Goal: Task Accomplishment & Management: Use online tool/utility

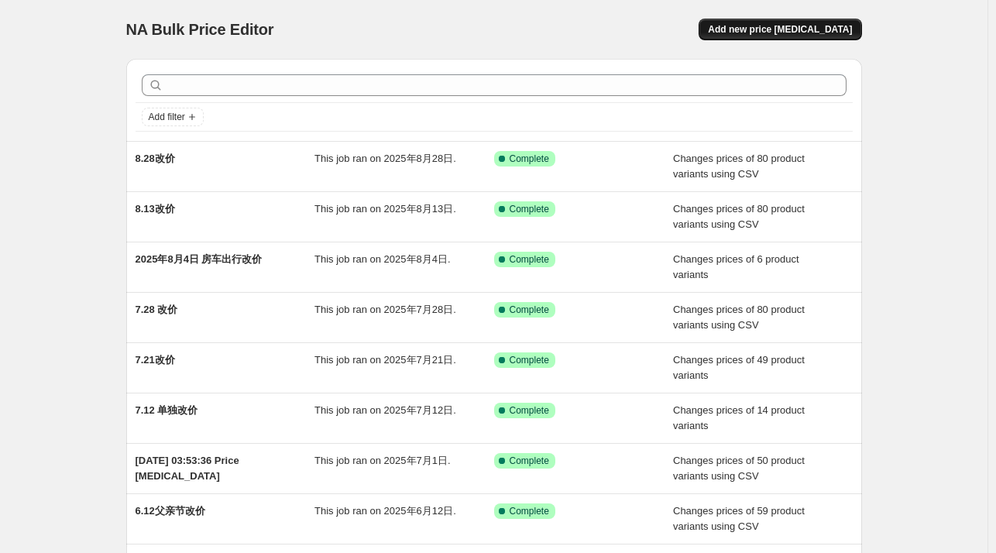
click at [757, 26] on span "Add new price [MEDICAL_DATA]" at bounding box center [780, 29] width 144 height 12
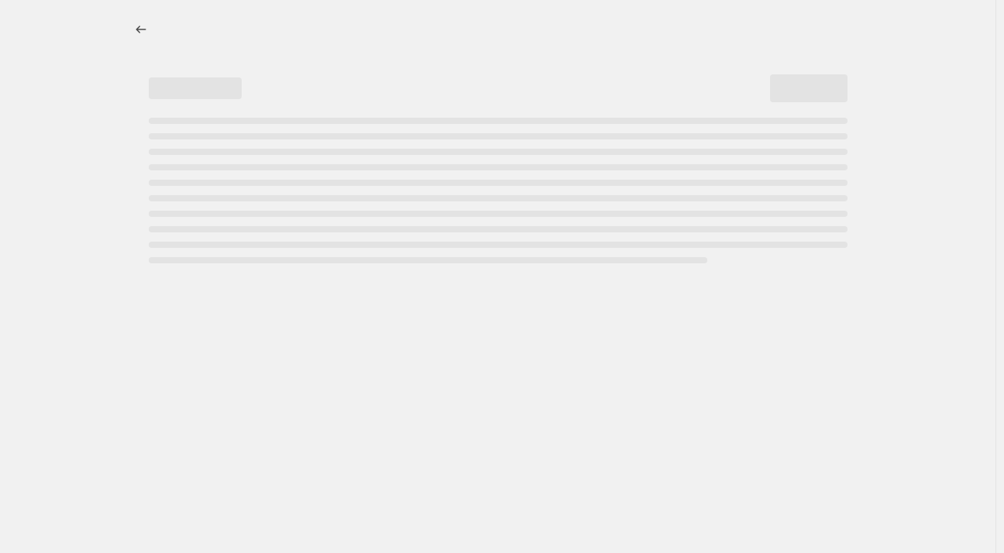
select select "percentage"
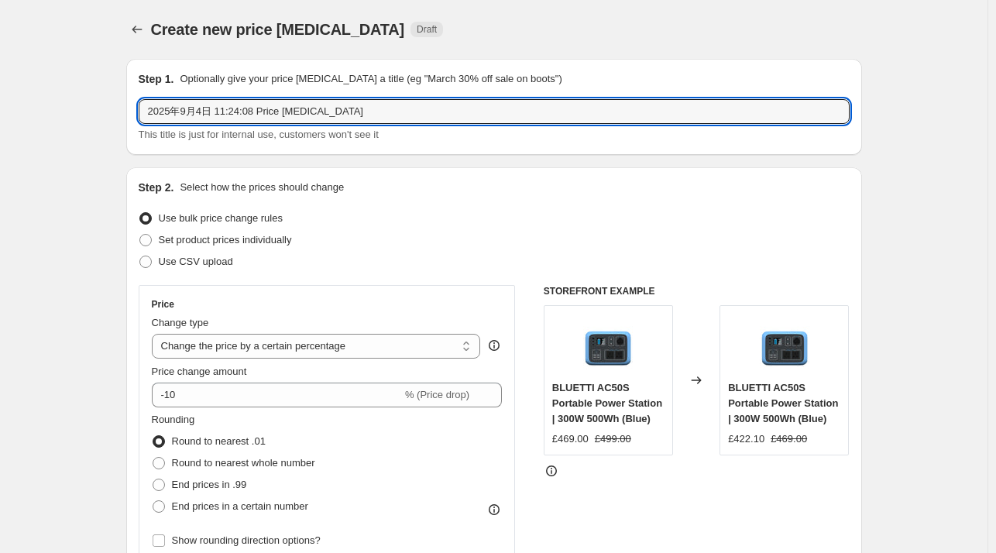
drag, startPoint x: 393, startPoint y: 109, endPoint x: 94, endPoint y: 107, distance: 299.0
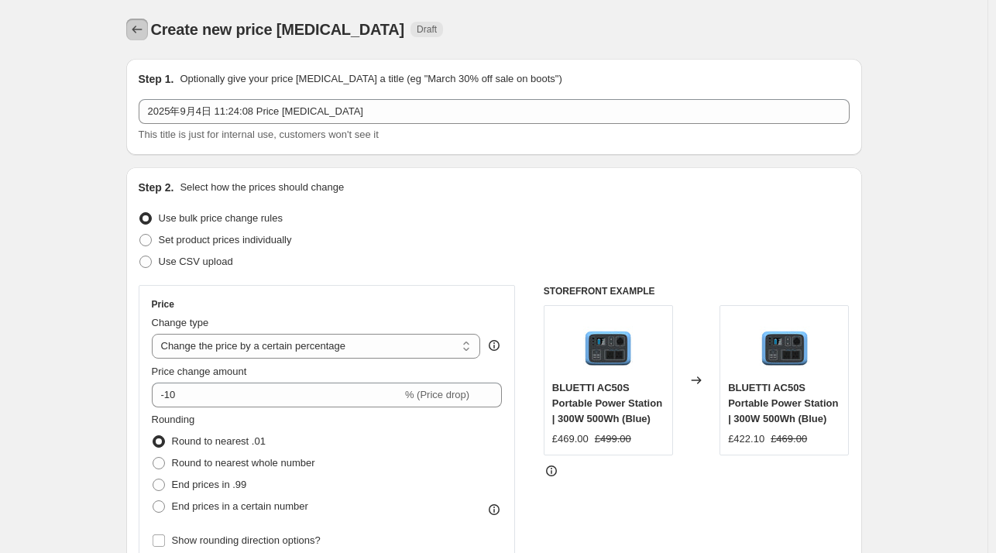
click at [140, 32] on icon "Price change jobs" at bounding box center [136, 29] width 15 height 15
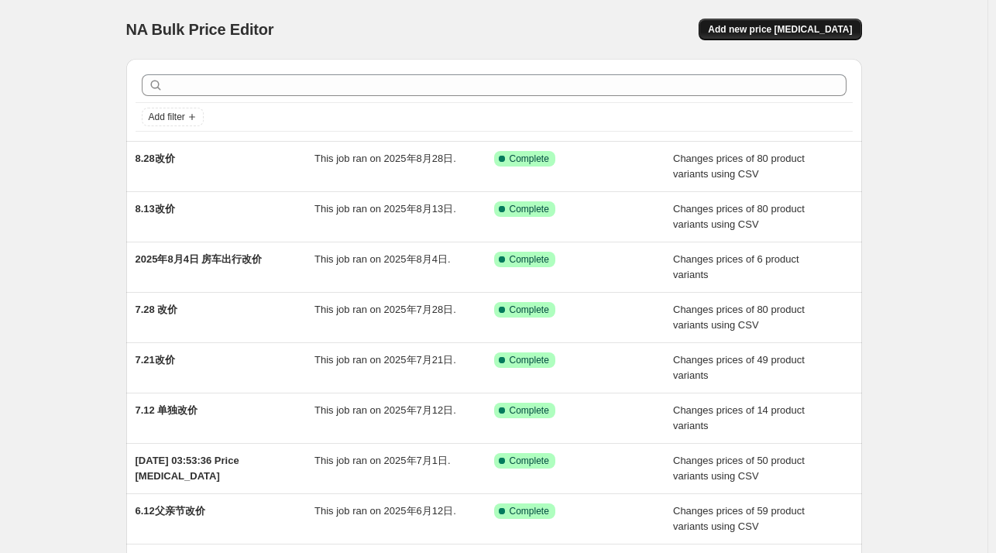
click at [812, 26] on span "Add new price [MEDICAL_DATA]" at bounding box center [780, 29] width 144 height 12
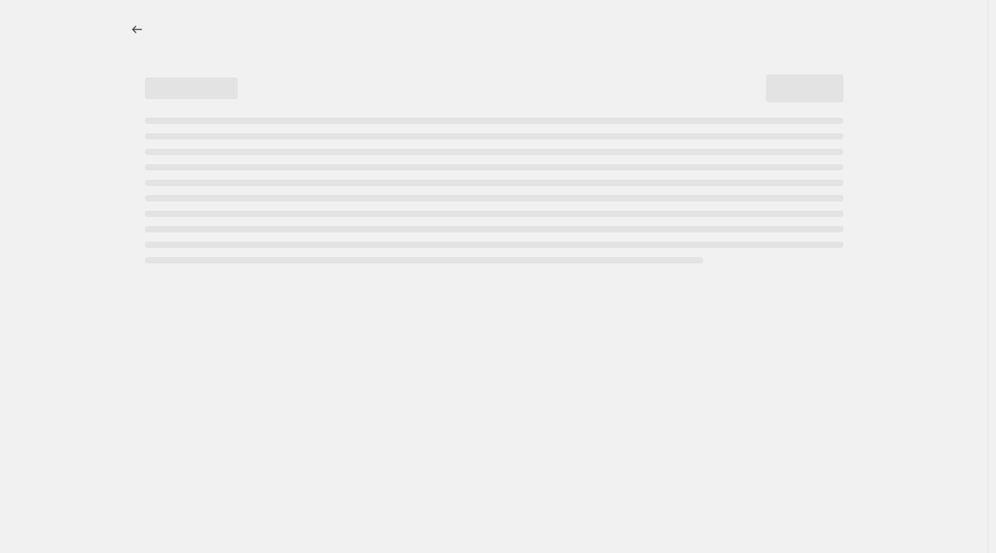
select select "percentage"
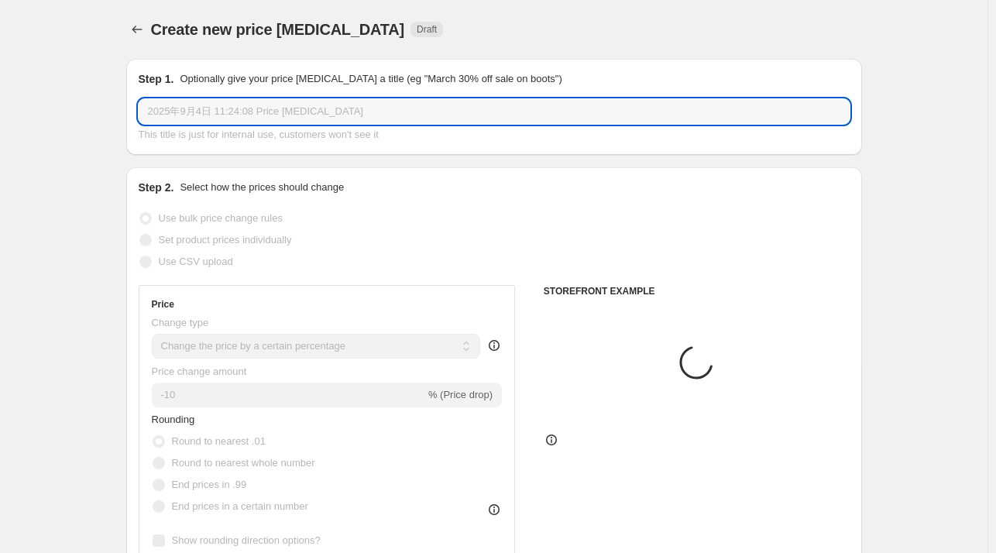
click at [208, 108] on input "2025年9月4日 11:24:08 Price [MEDICAL_DATA]" at bounding box center [494, 111] width 711 height 25
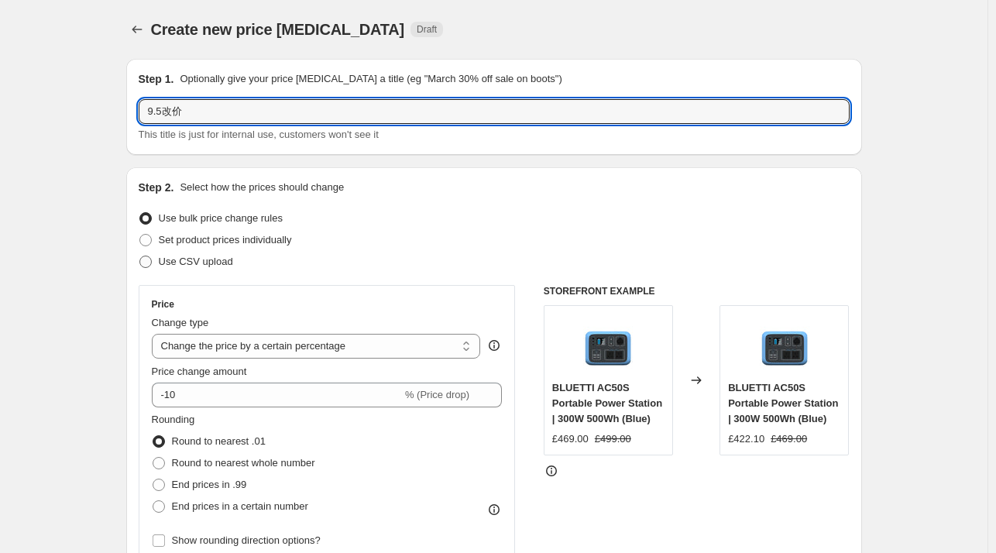
type input "9.5改价"
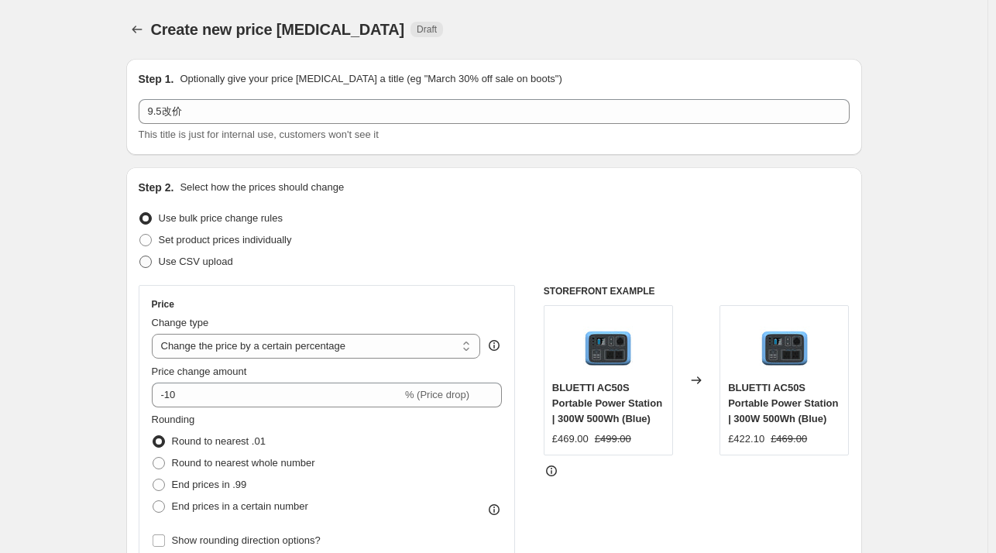
click at [212, 258] on span "Use CSV upload" at bounding box center [196, 262] width 74 height 12
click at [140, 256] on input "Use CSV upload" at bounding box center [139, 256] width 1 height 1
radio input "true"
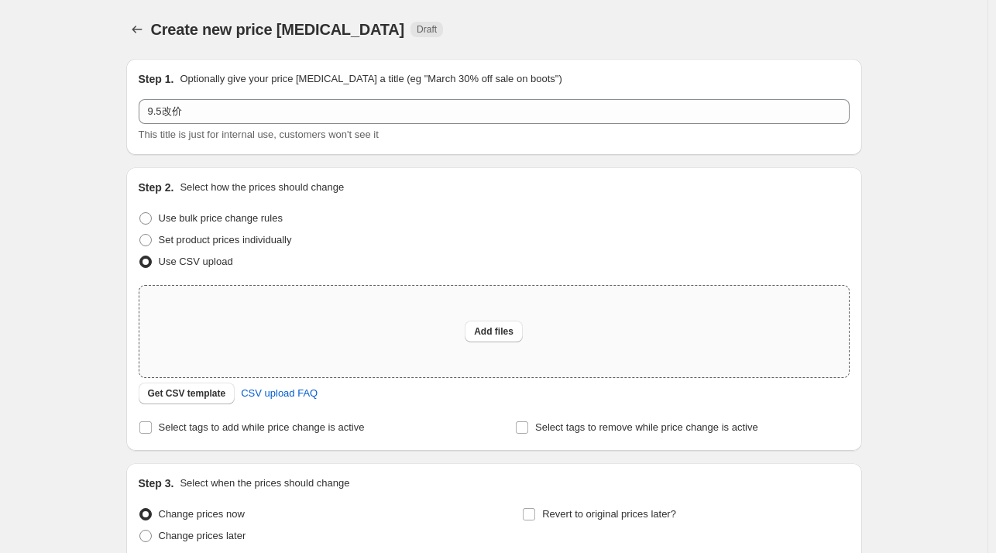
click at [401, 373] on div "Add files" at bounding box center [493, 331] width 709 height 91
type input "C:\fakepath\csv_template_user_11155.csv-0904csv.csv"
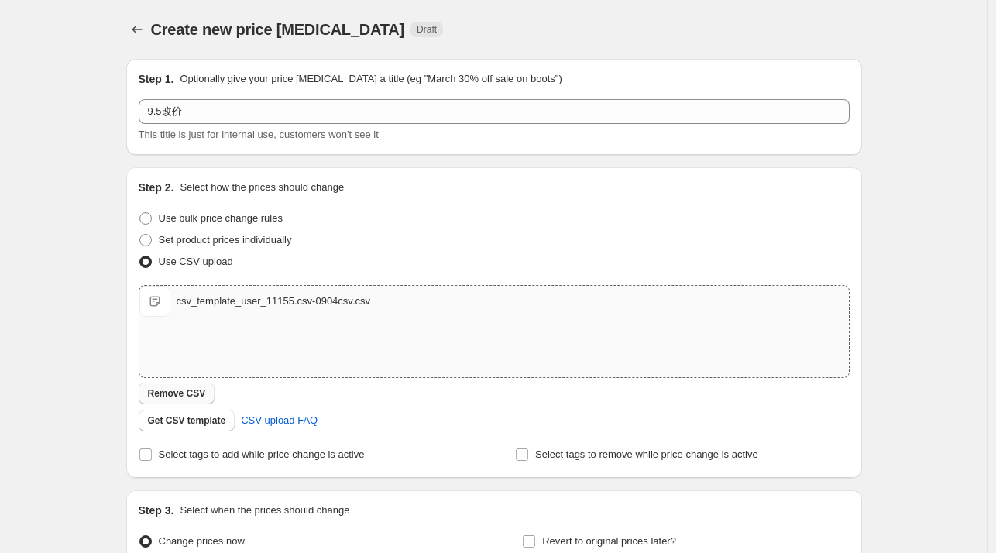
click at [188, 390] on span "Remove CSV" at bounding box center [177, 393] width 58 height 12
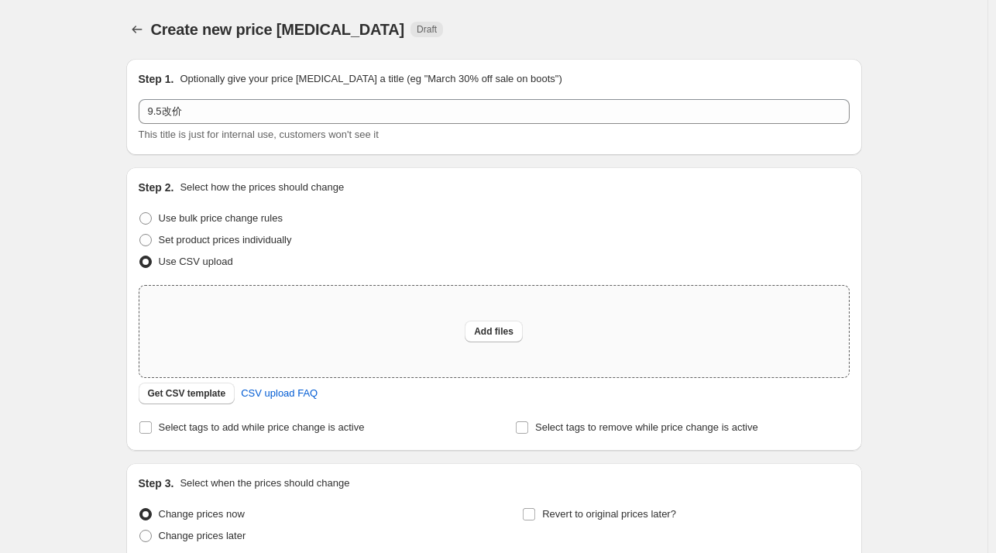
click at [297, 325] on div "Add files" at bounding box center [493, 331] width 709 height 91
type input "C:\fakepath\csv_template_user_11155.csv-0905csv.csv"
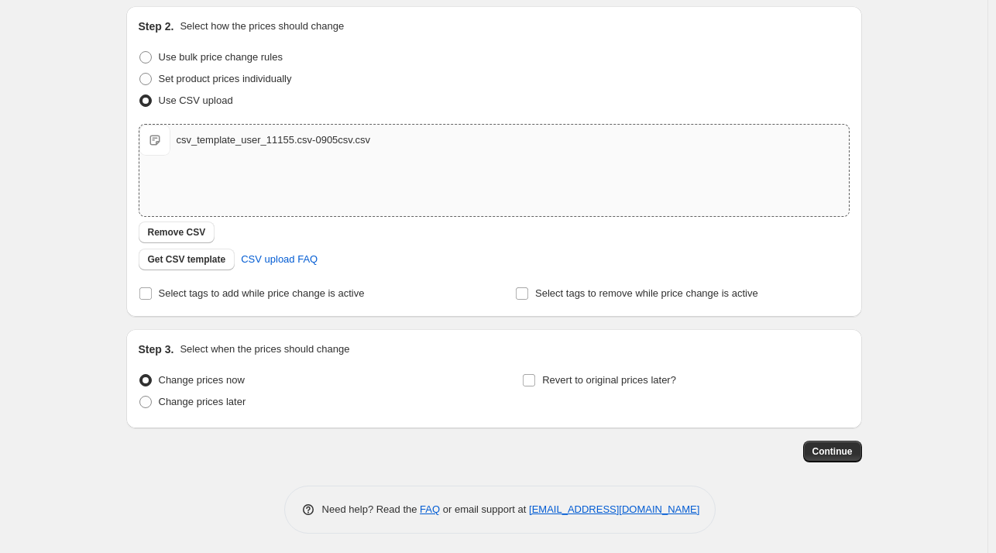
scroll to position [164, 0]
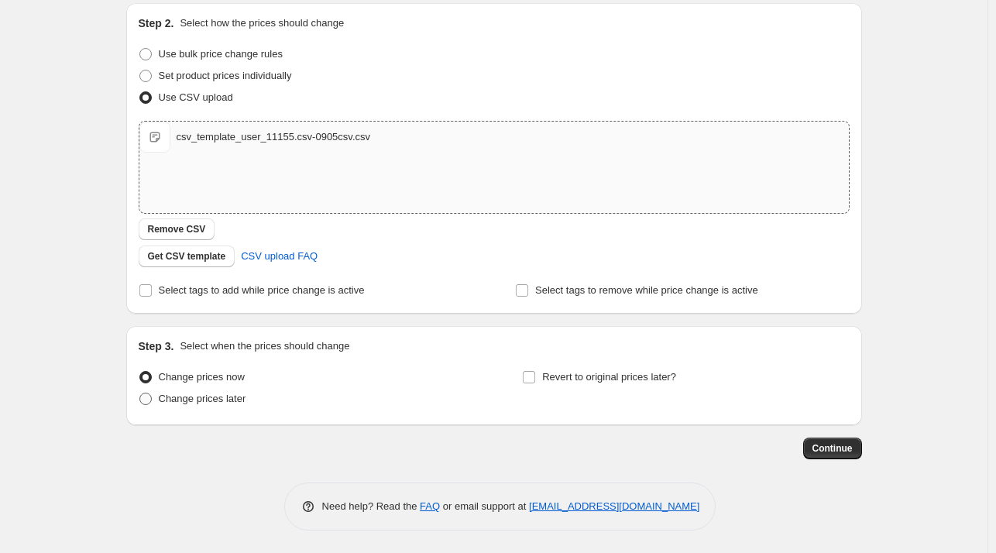
click at [197, 400] on span "Change prices later" at bounding box center [203, 399] width 88 height 12
click at [140, 393] on input "Change prices later" at bounding box center [139, 393] width 1 height 1
radio input "true"
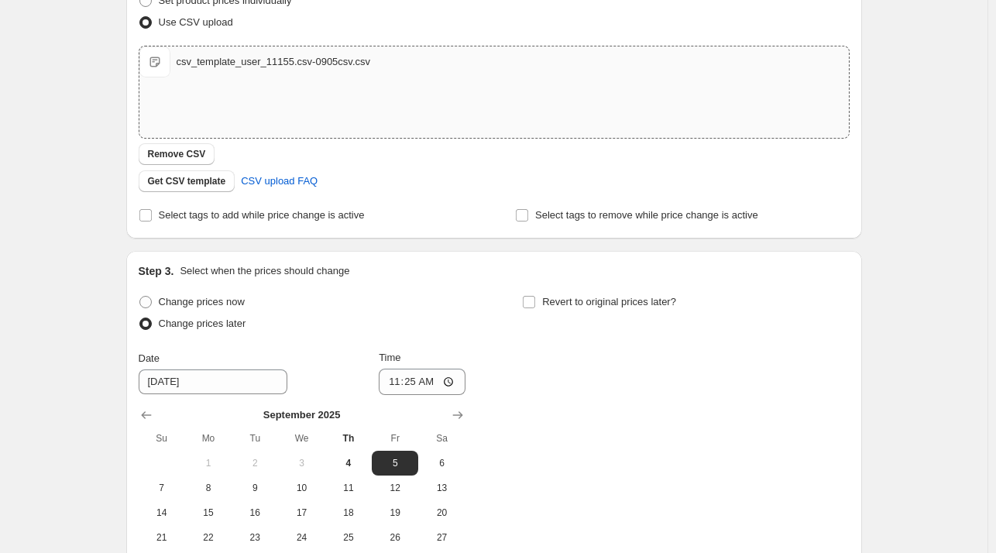
scroll to position [397, 0]
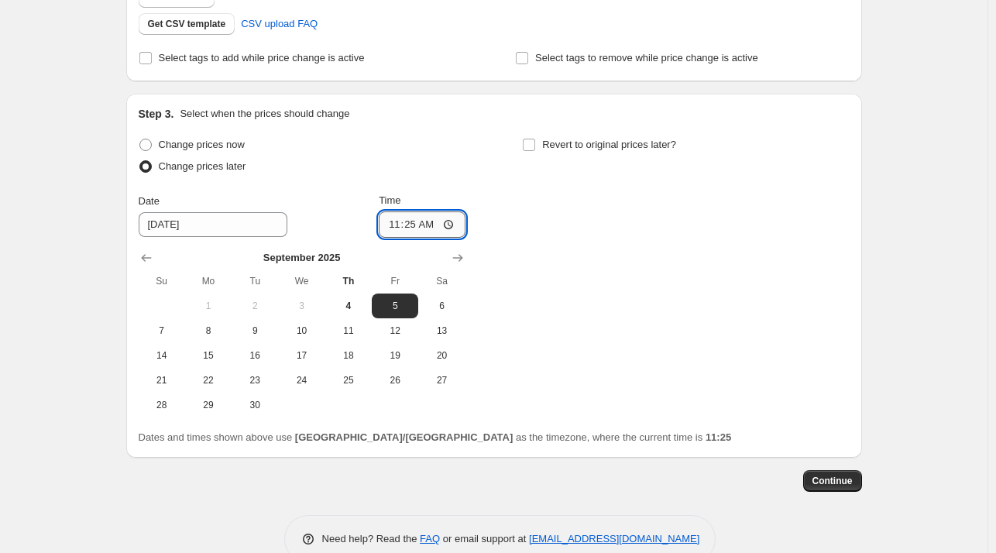
click at [425, 226] on input "11:25" at bounding box center [422, 224] width 87 height 26
click at [410, 226] on input "11:25" at bounding box center [422, 224] width 87 height 26
type input "10:00"
click at [875, 242] on div "Create new price [MEDICAL_DATA]. This page is ready Create new price [MEDICAL_D…" at bounding box center [494, 94] width 773 height 983
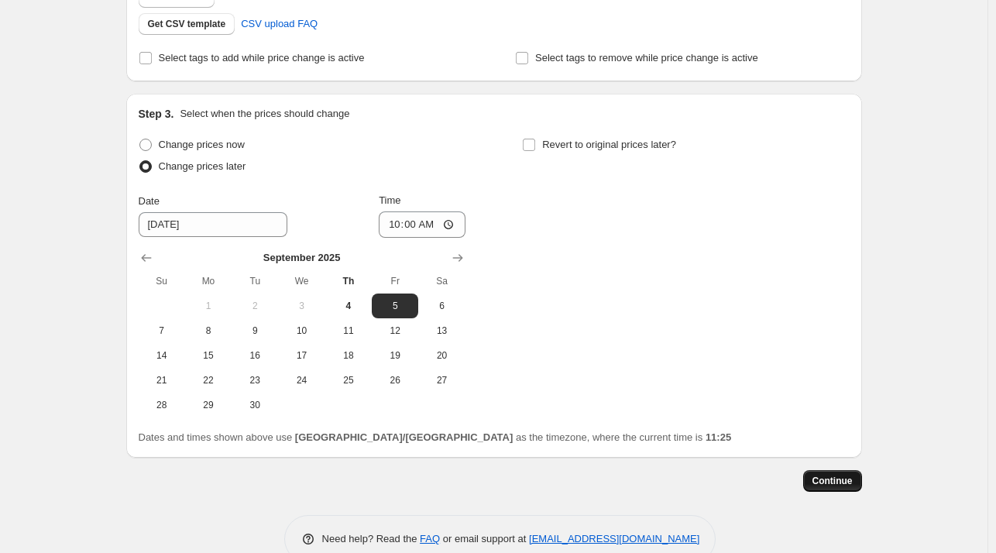
click at [849, 484] on span "Continue" at bounding box center [832, 481] width 40 height 12
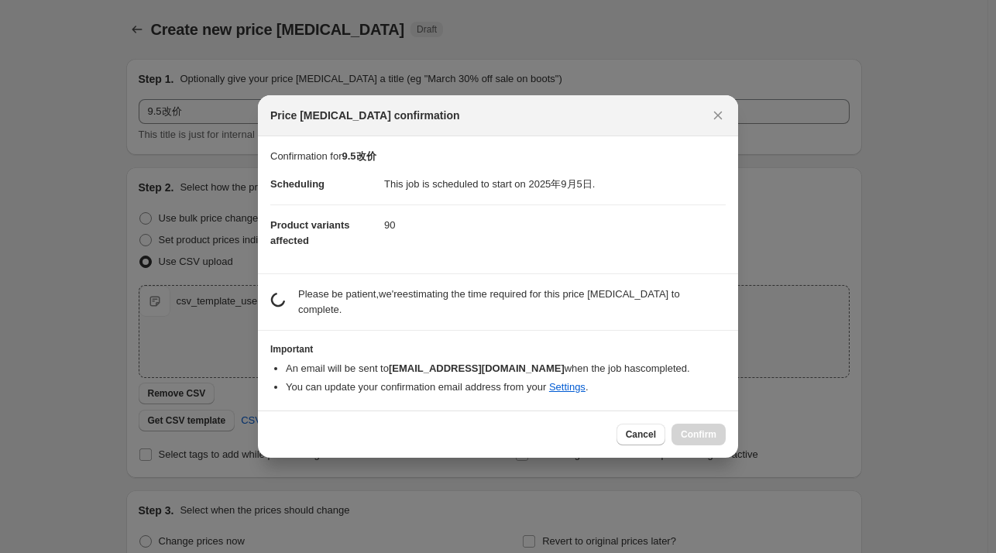
scroll to position [0, 0]
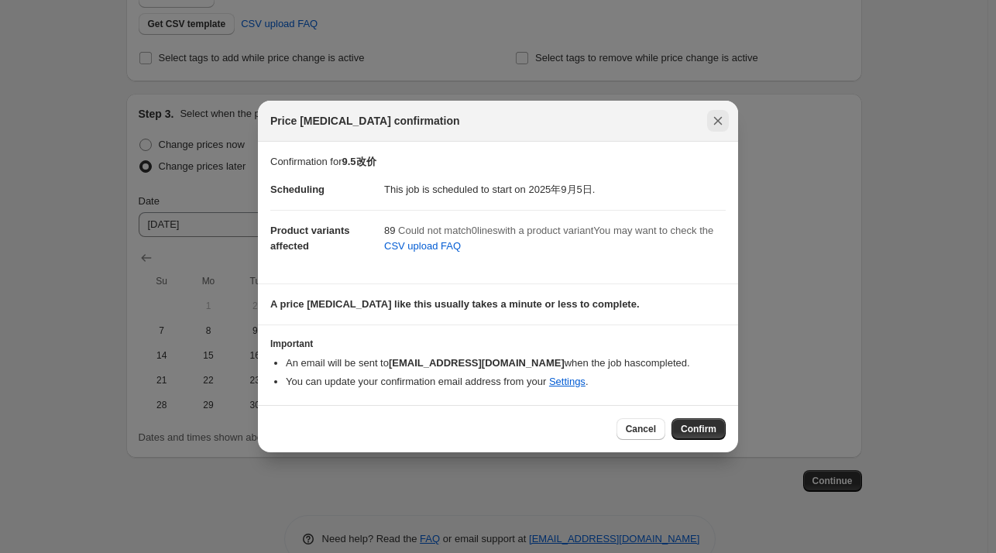
click at [719, 128] on icon "Close" at bounding box center [717, 120] width 15 height 15
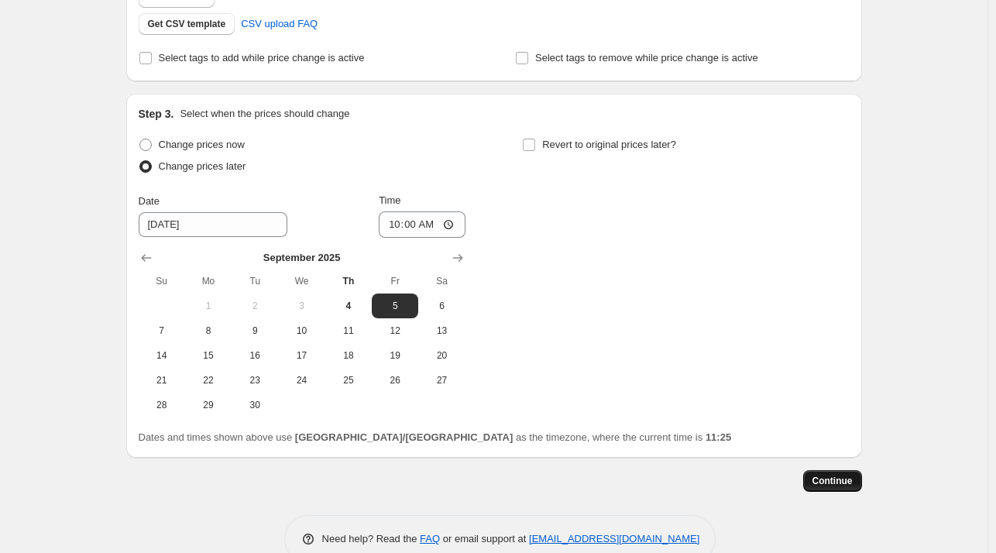
click at [823, 478] on span "Continue" at bounding box center [832, 481] width 40 height 12
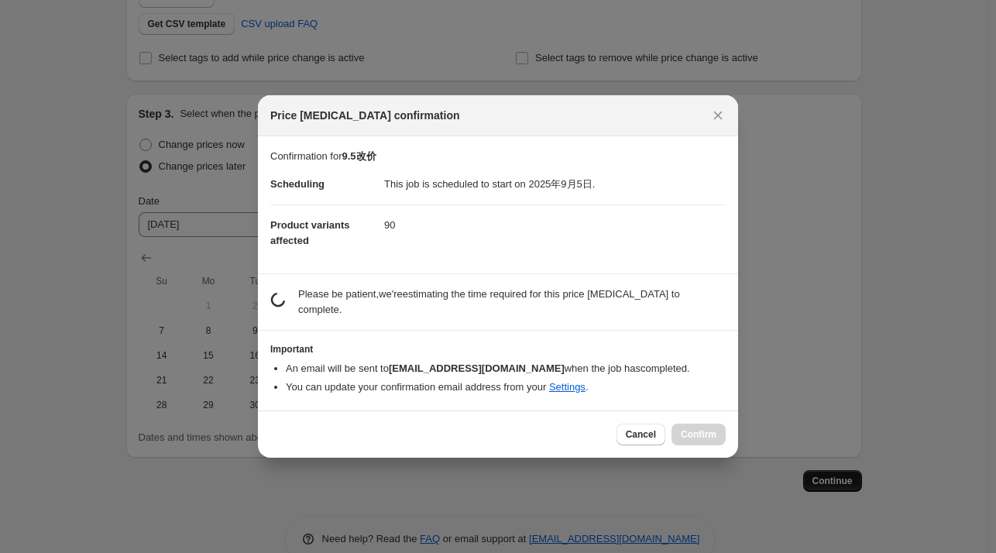
scroll to position [0, 0]
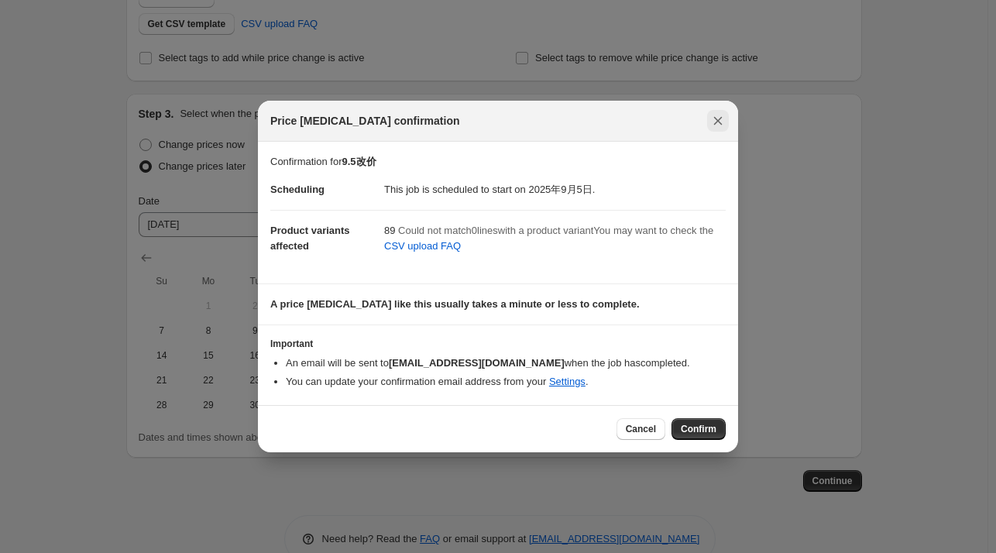
click at [716, 121] on icon "Close" at bounding box center [717, 120] width 15 height 15
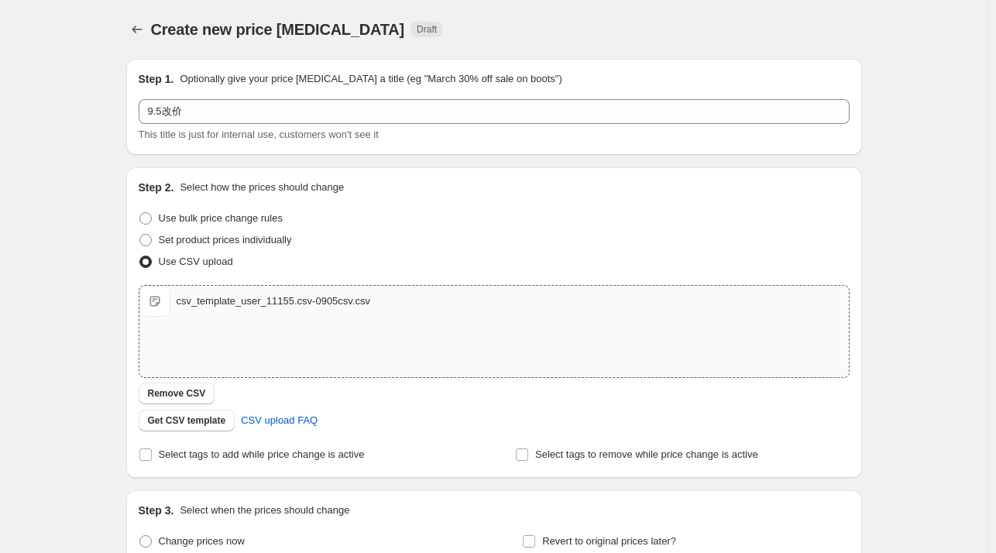
scroll to position [397, 0]
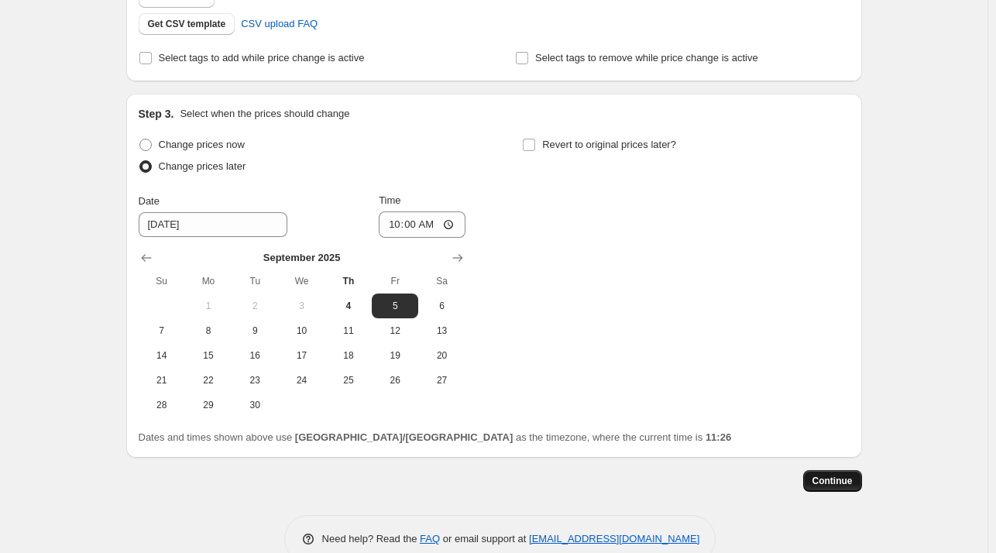
click at [823, 476] on span "Continue" at bounding box center [832, 481] width 40 height 12
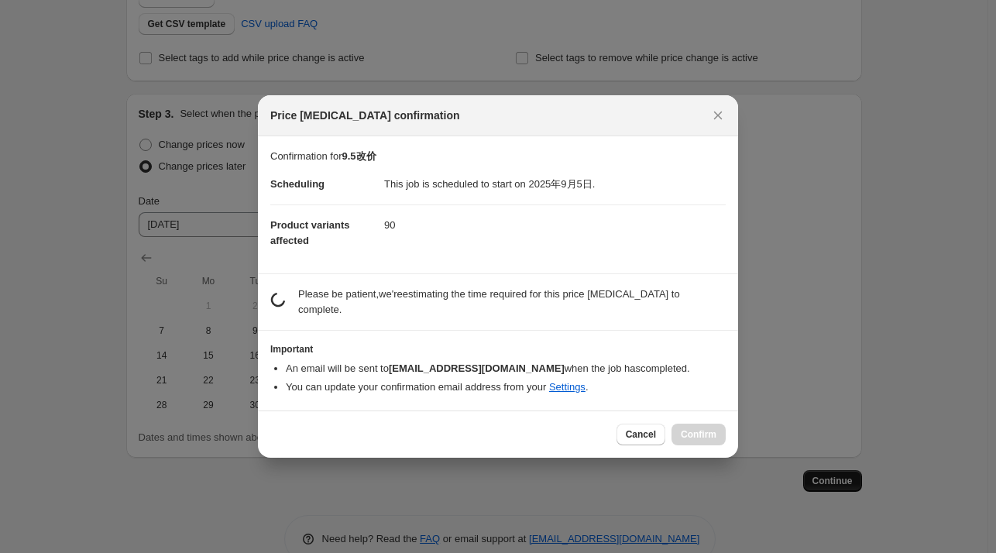
scroll to position [0, 0]
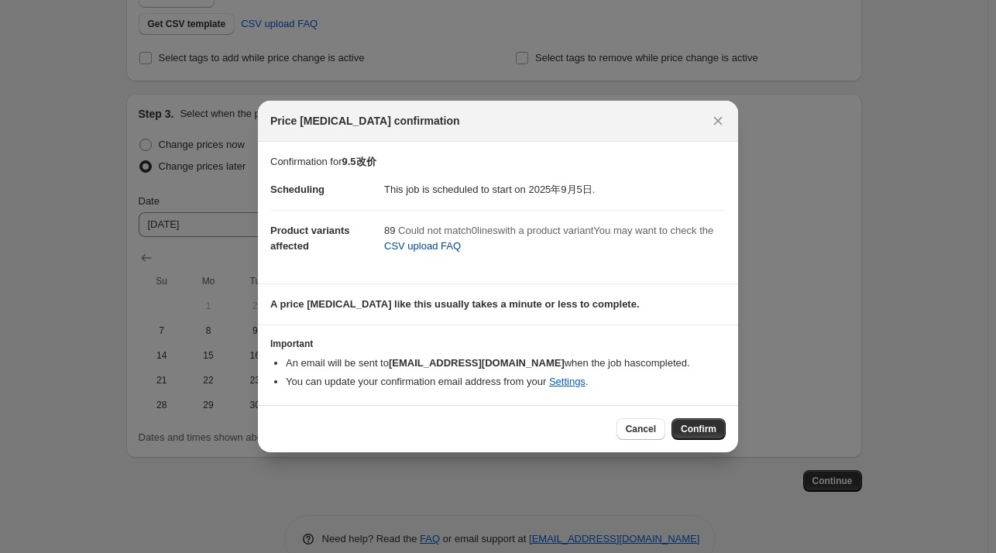
click at [461, 252] on span "CSV upload FAQ" at bounding box center [422, 246] width 77 height 15
click at [716, 119] on icon "Close" at bounding box center [717, 120] width 15 height 15
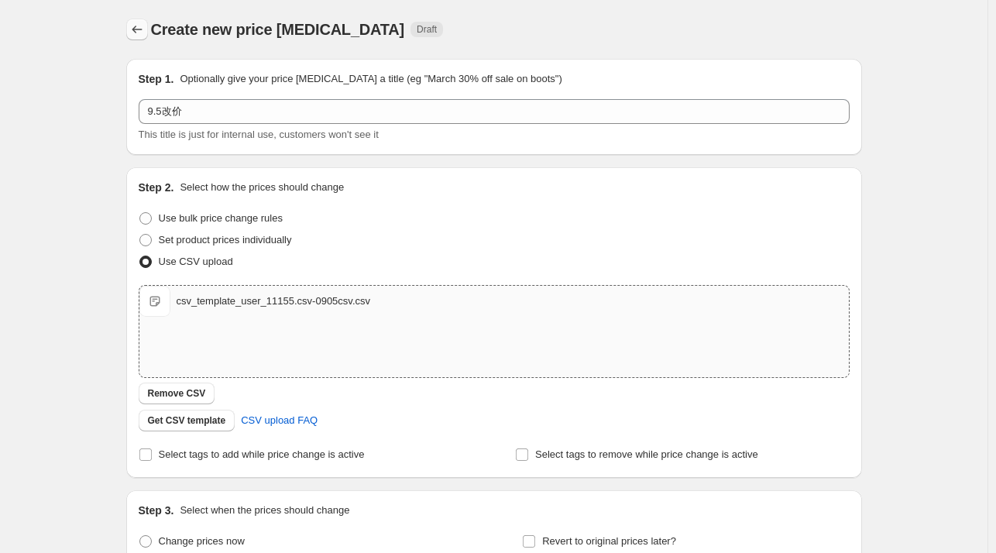
click at [145, 30] on icon "Price change jobs" at bounding box center [136, 29] width 15 height 15
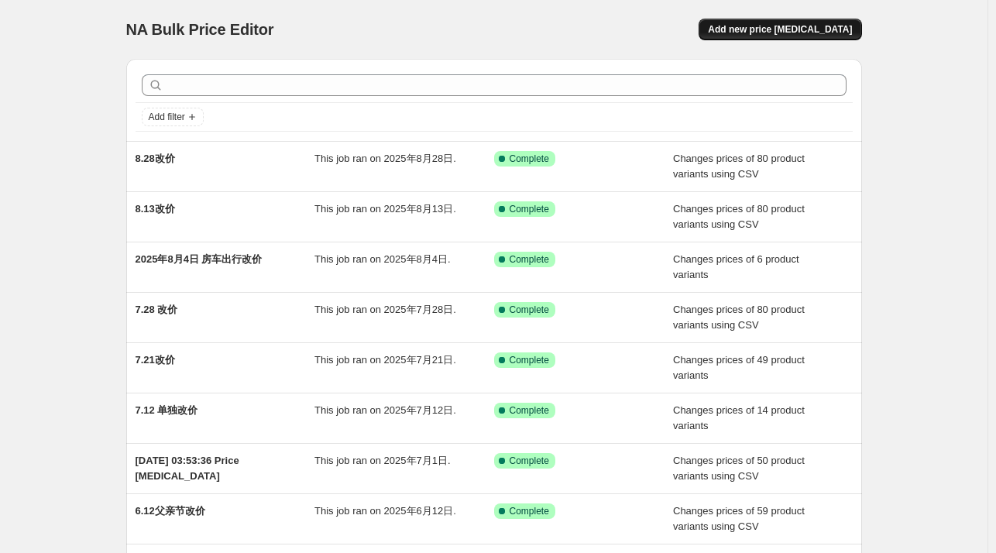
click at [775, 31] on span "Add new price [MEDICAL_DATA]" at bounding box center [780, 29] width 144 height 12
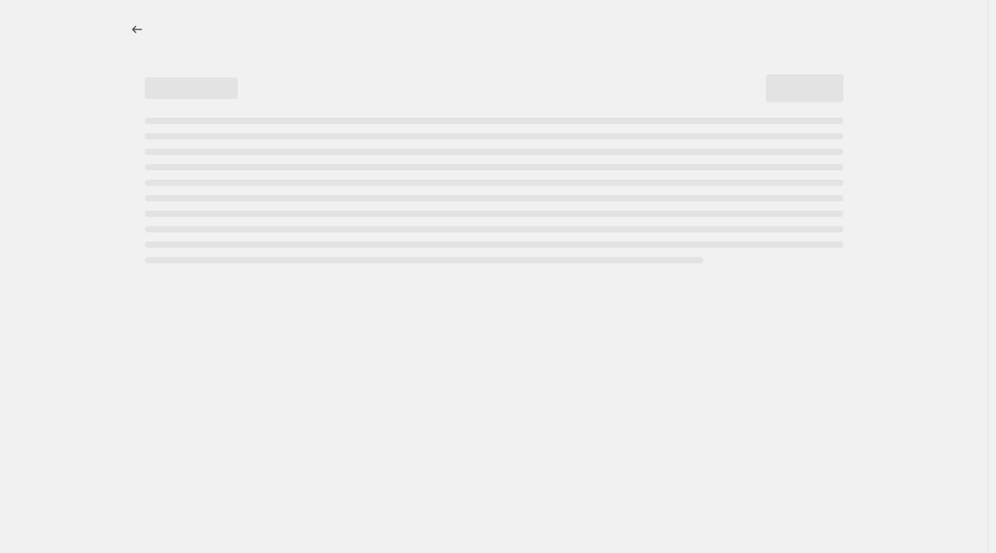
select select "percentage"
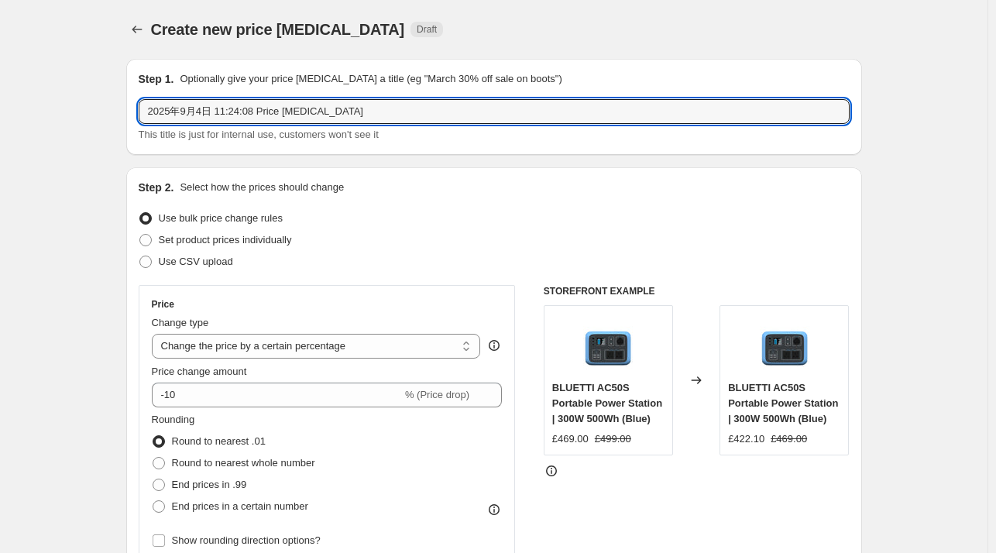
drag, startPoint x: 397, startPoint y: 112, endPoint x: 108, endPoint y: 111, distance: 288.9
type input "9.5改价"
click at [200, 252] on label "Use CSV upload" at bounding box center [186, 262] width 94 height 22
click at [140, 256] on input "Use CSV upload" at bounding box center [139, 256] width 1 height 1
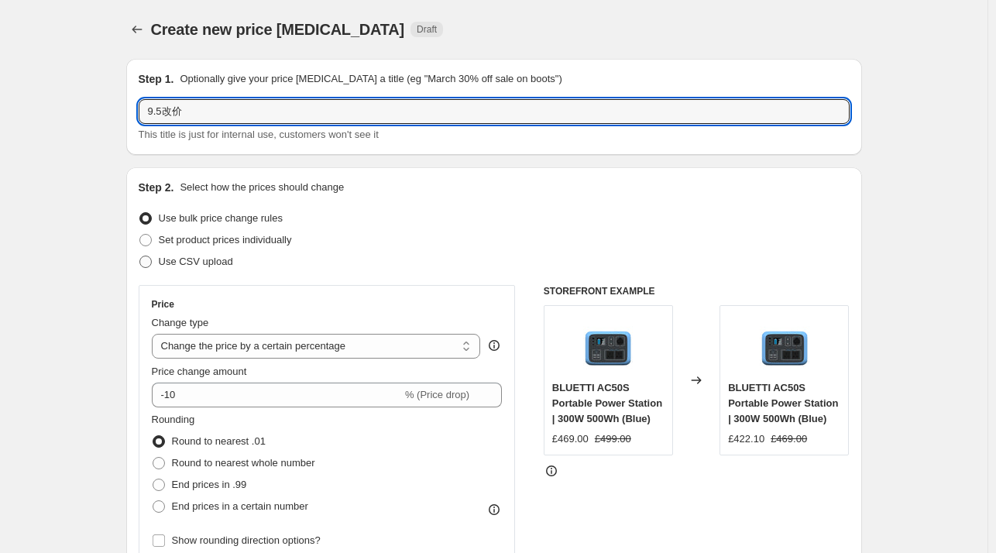
radio input "true"
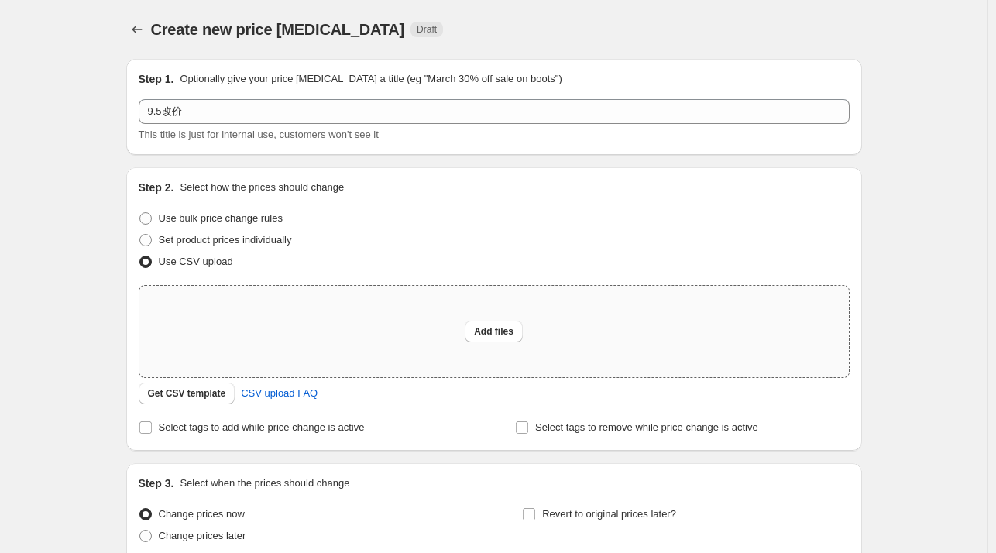
click at [393, 314] on div "Add files" at bounding box center [493, 331] width 709 height 91
type input "C:\fakepath\csv_template_user_11155.csv-0905csv.csv"
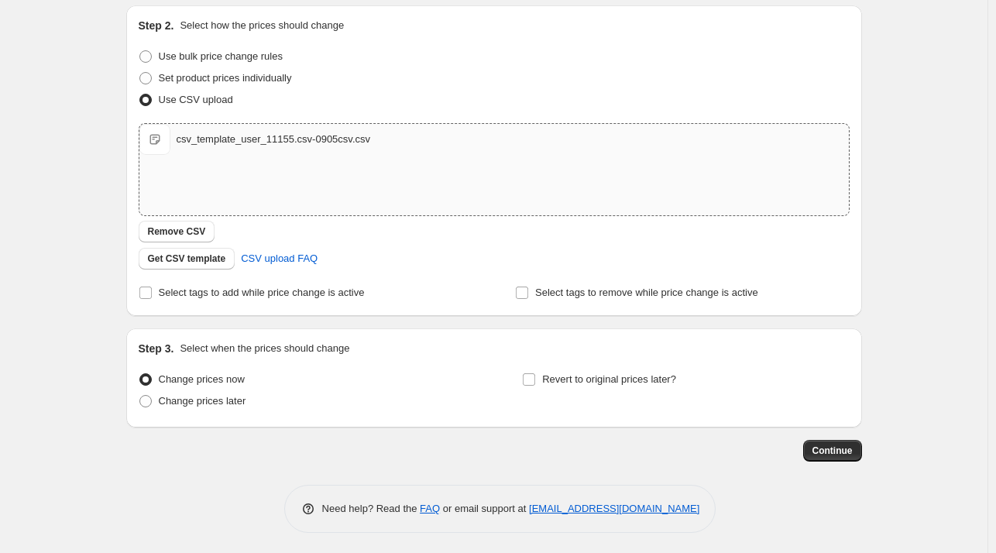
scroll to position [164, 0]
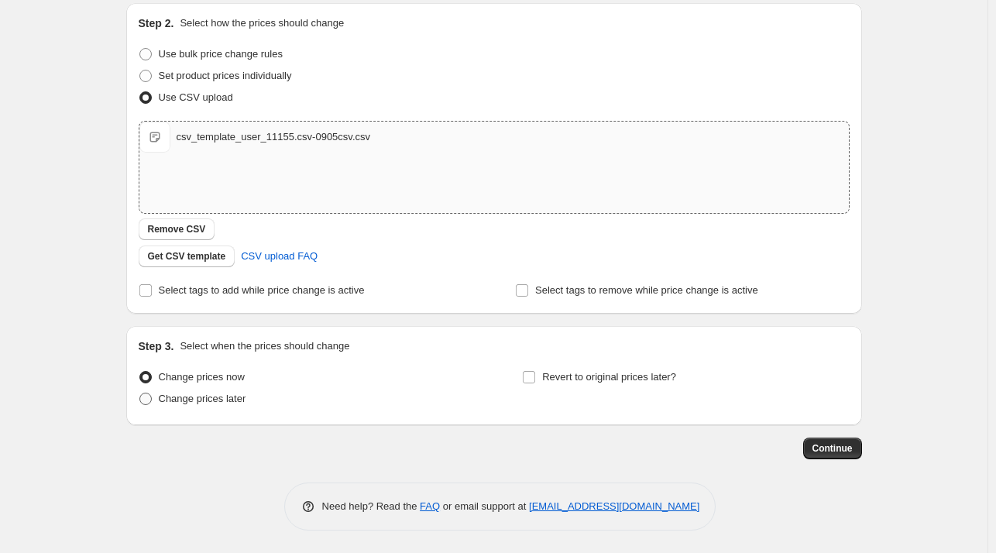
click at [221, 391] on span "Change prices later" at bounding box center [203, 398] width 88 height 15
click at [140, 393] on input "Change prices later" at bounding box center [139, 393] width 1 height 1
radio input "true"
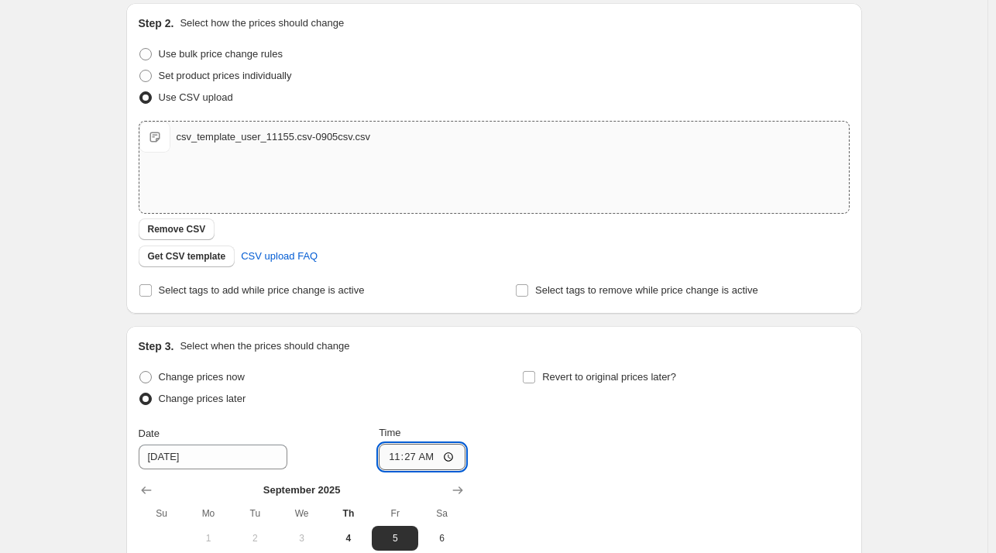
drag, startPoint x: 404, startPoint y: 456, endPoint x: 417, endPoint y: 456, distance: 12.4
click at [407, 456] on input "11:27" at bounding box center [422, 457] width 87 height 26
type input "10:00"
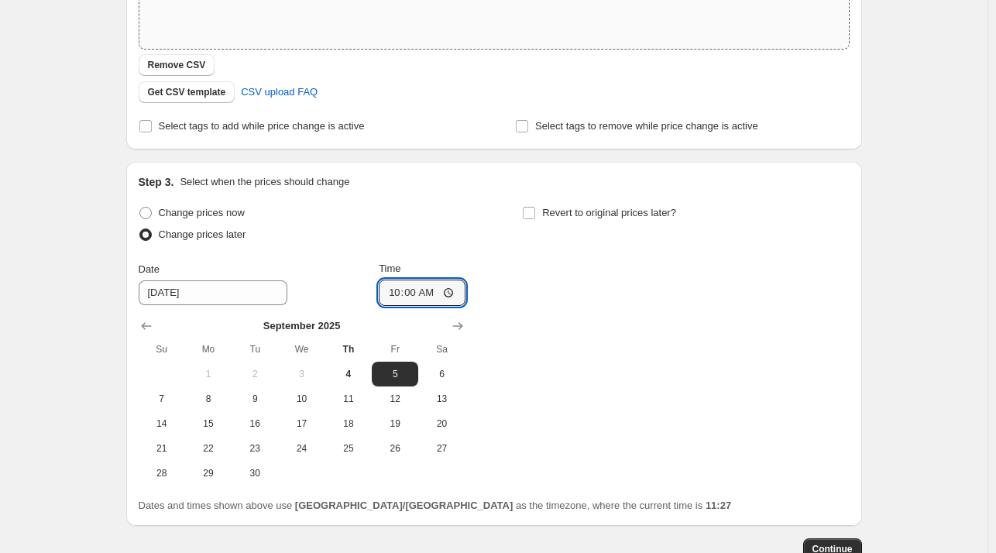
scroll to position [430, 0]
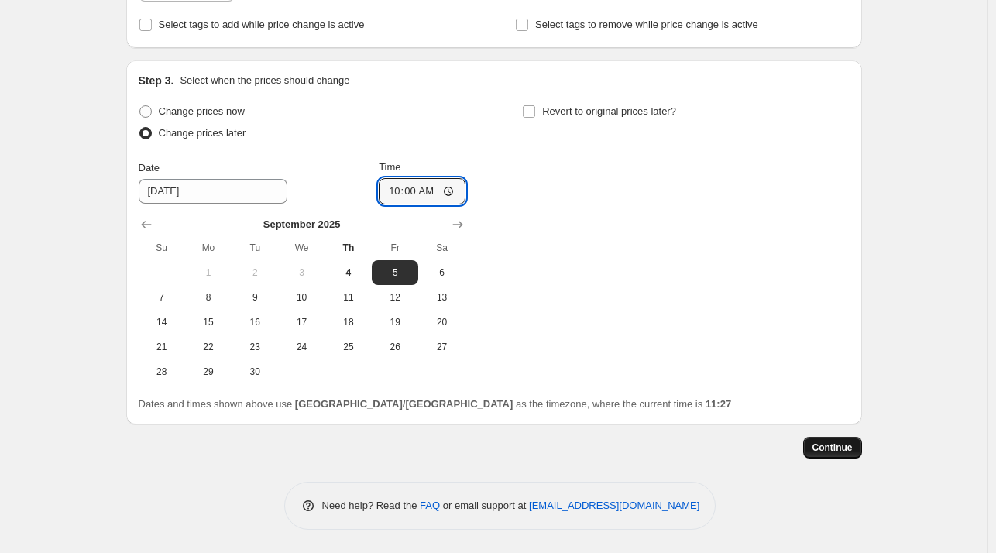
click at [840, 449] on span "Continue" at bounding box center [832, 447] width 40 height 12
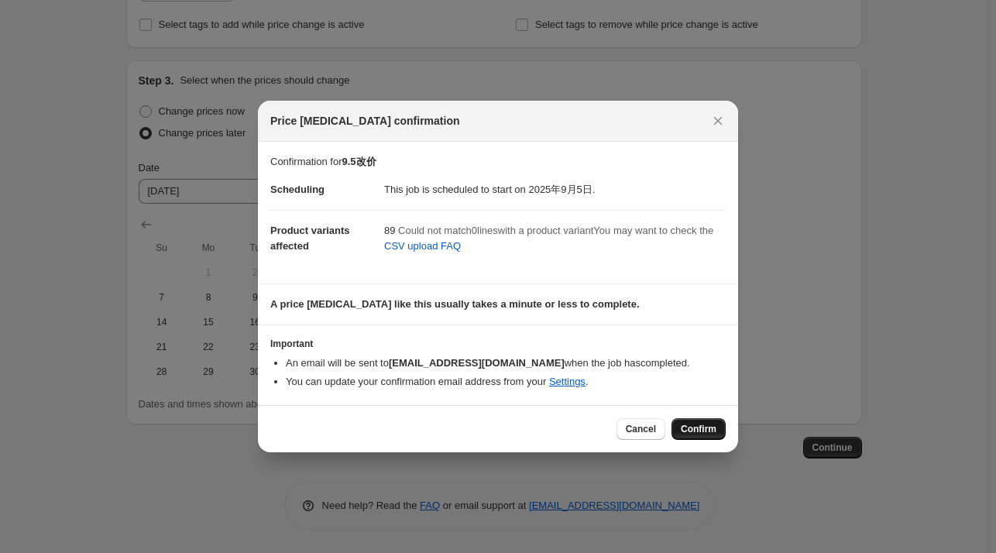
click at [689, 431] on span "Confirm" at bounding box center [699, 429] width 36 height 12
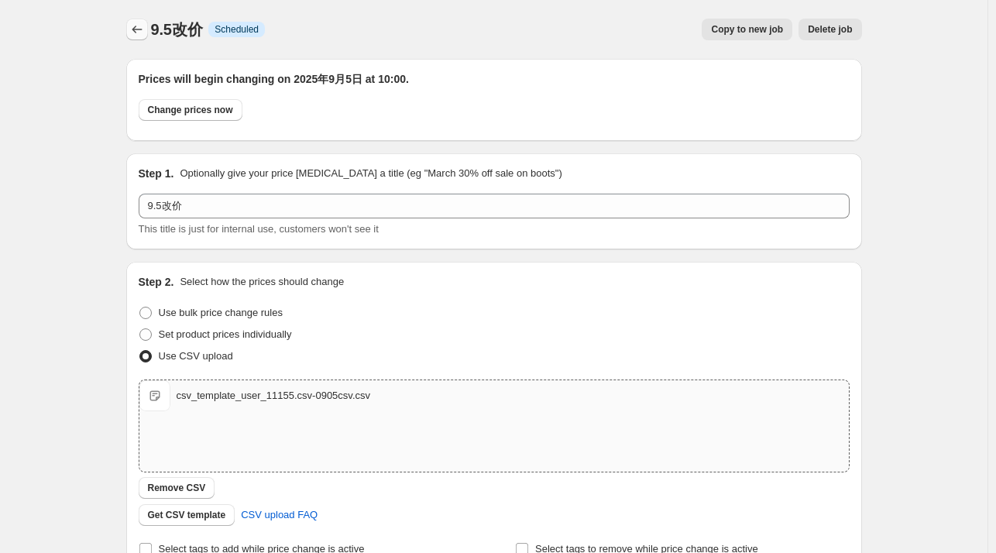
click at [140, 33] on icon "Price change jobs" at bounding box center [136, 29] width 15 height 15
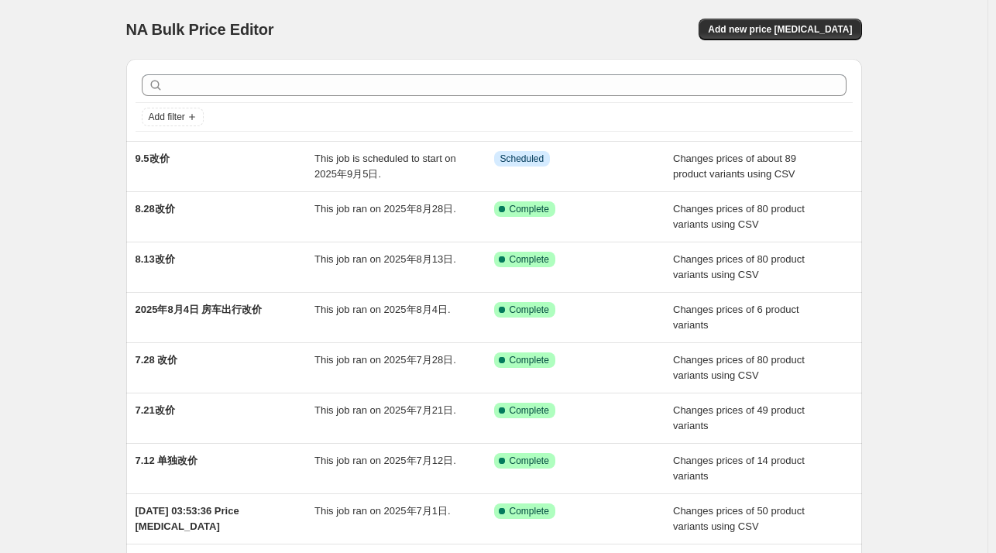
click at [101, 209] on div "NA Bulk Price Editor. This page is ready NA Bulk Price Editor Add new price [ME…" at bounding box center [494, 399] width 988 height 798
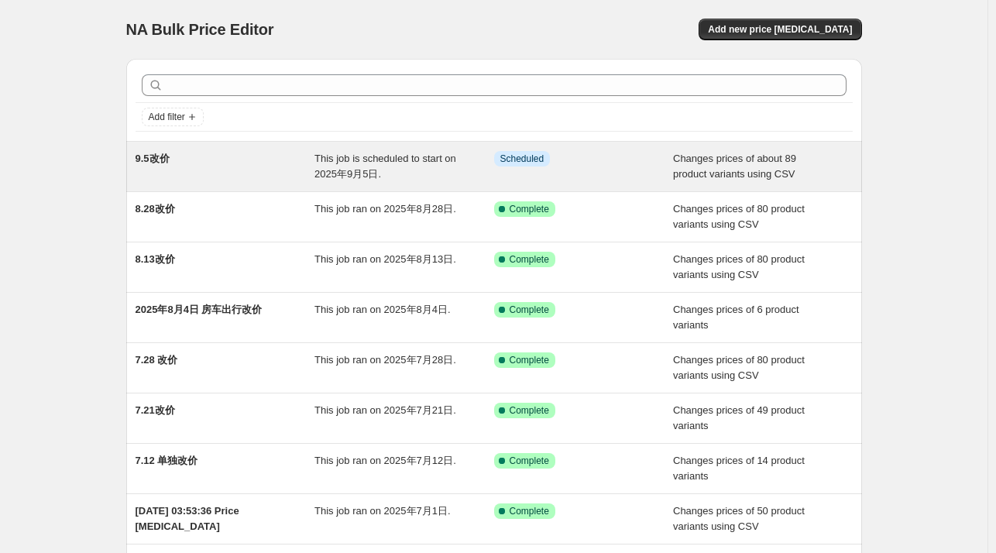
click at [193, 158] on div "9.5改价" at bounding box center [226, 166] width 180 height 31
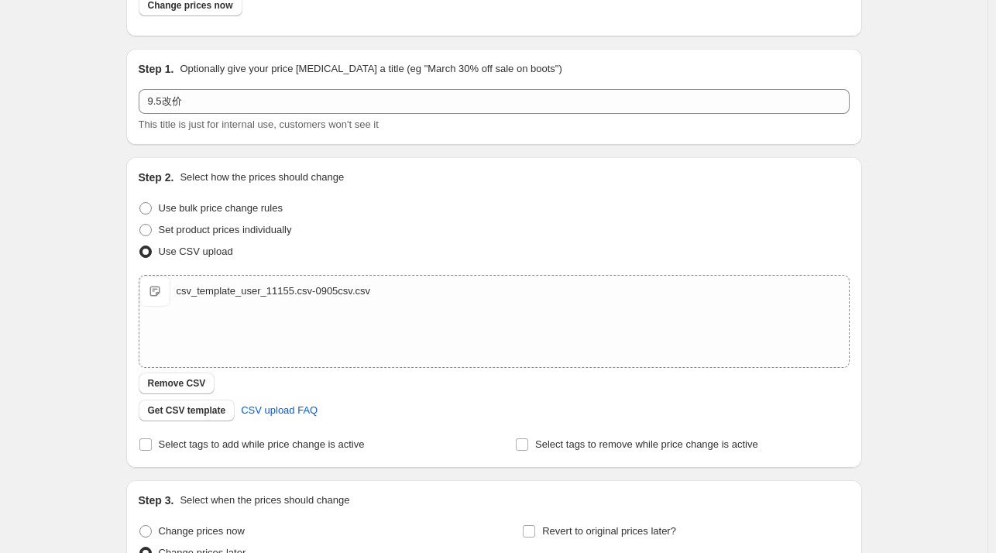
scroll to position [232, 0]
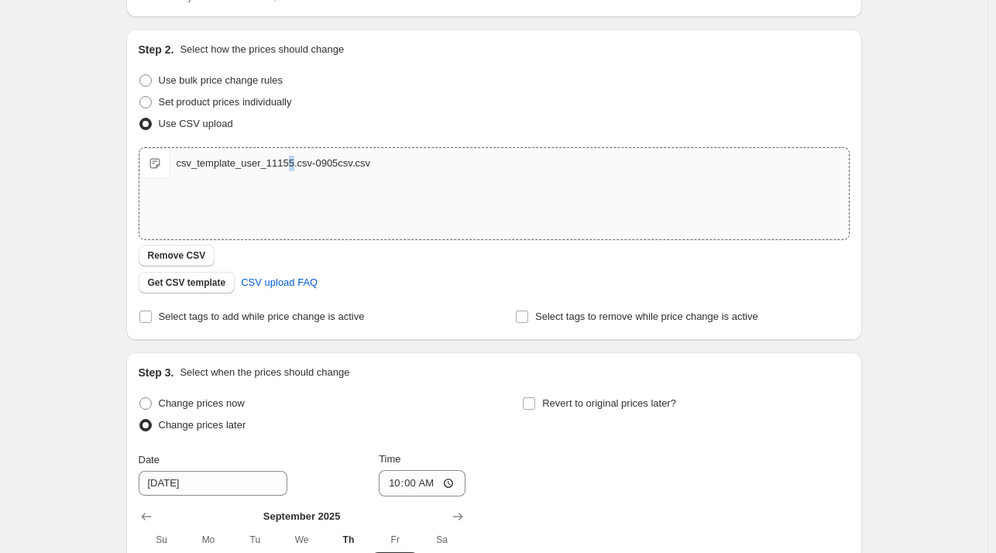
click at [296, 159] on div "csv_template_user_11155.csv-0905csv.csv" at bounding box center [274, 163] width 194 height 15
type input "C:\fakepath\csv_template_user_11155.csv-0905csv.csv"
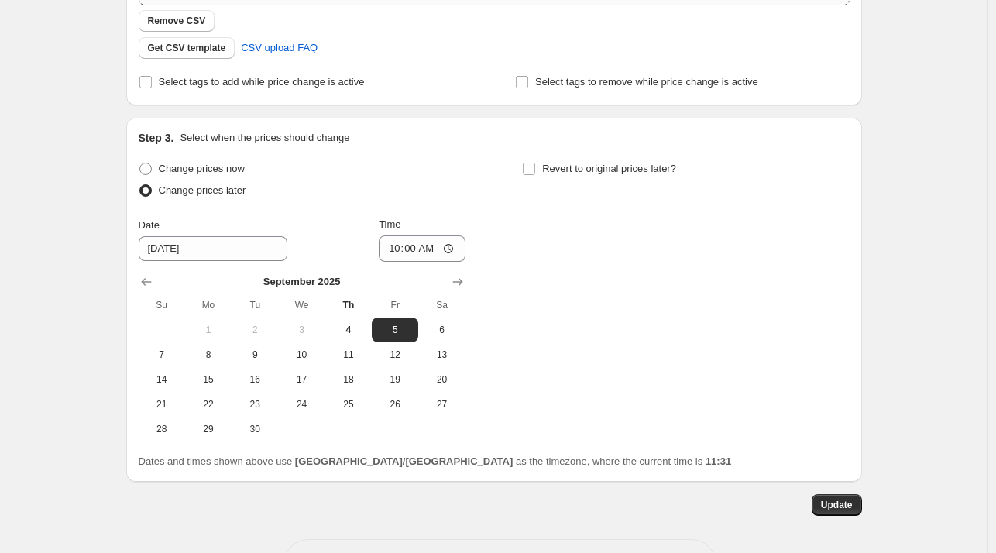
scroll to position [524, 0]
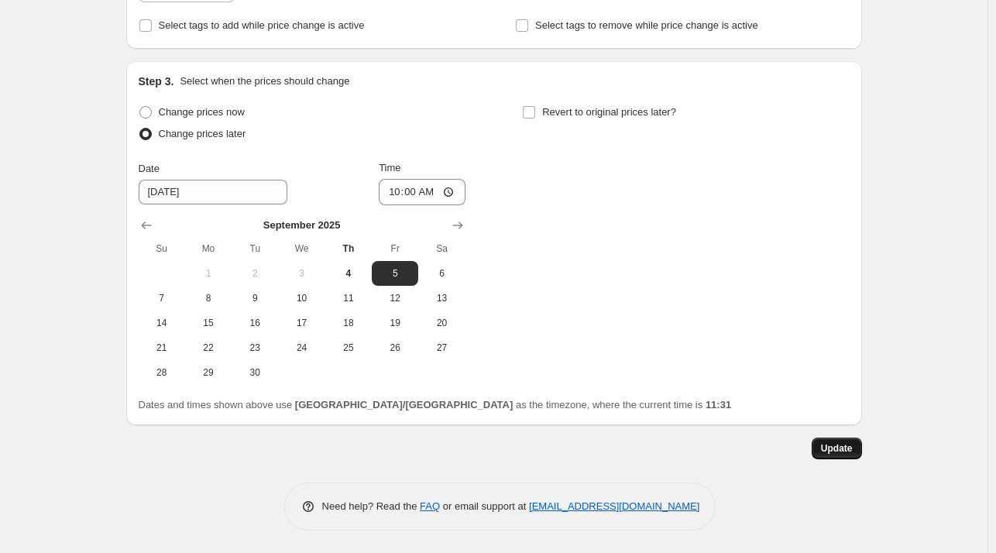
click at [847, 445] on span "Update" at bounding box center [837, 448] width 32 height 12
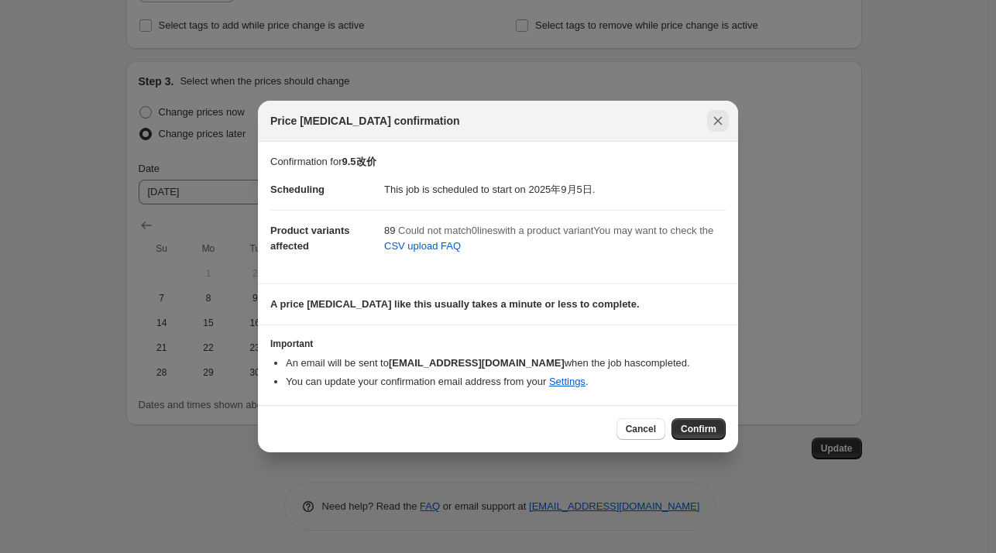
click at [716, 119] on icon "Close" at bounding box center [718, 121] width 9 height 9
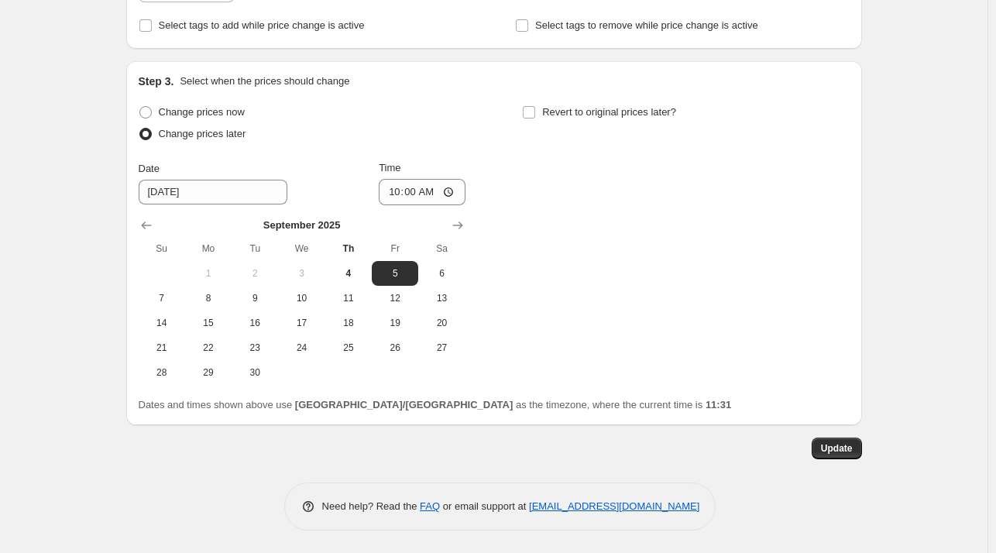
click at [907, 140] on div "9.5改价. This page is ready 9.5改价 Info Scheduled Copy to new job Delete job More …" at bounding box center [494, 14] width 988 height 1077
click at [967, 269] on div "9.5改价. This page is ready 9.5改价 Info Scheduled Copy to new job Delete job More …" at bounding box center [494, 14] width 988 height 1077
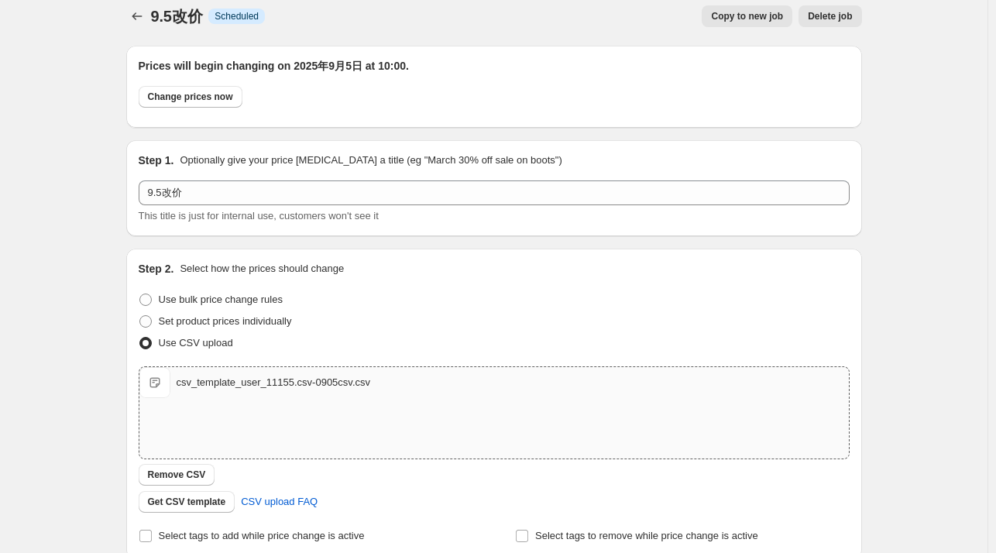
scroll to position [0, 0]
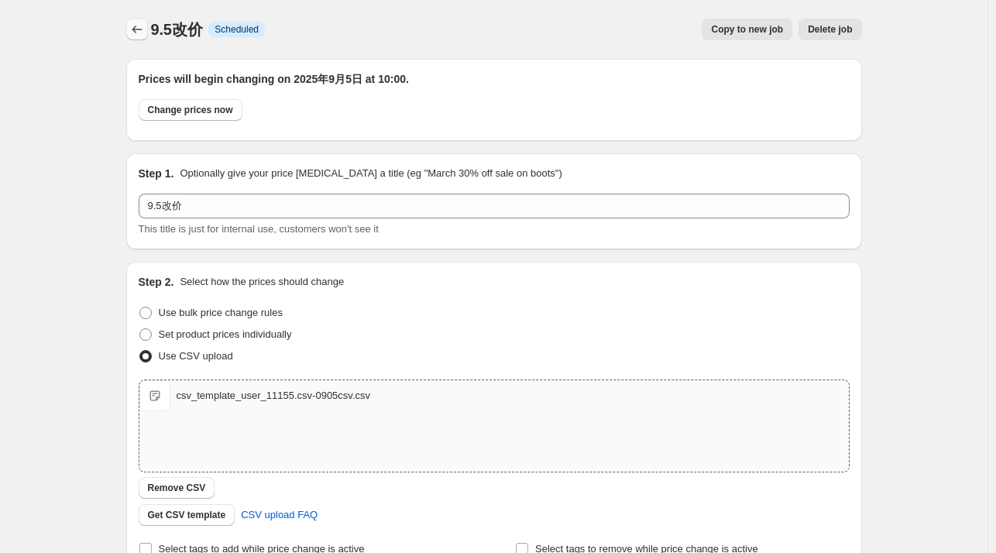
click at [139, 30] on icon "Price change jobs" at bounding box center [136, 29] width 15 height 15
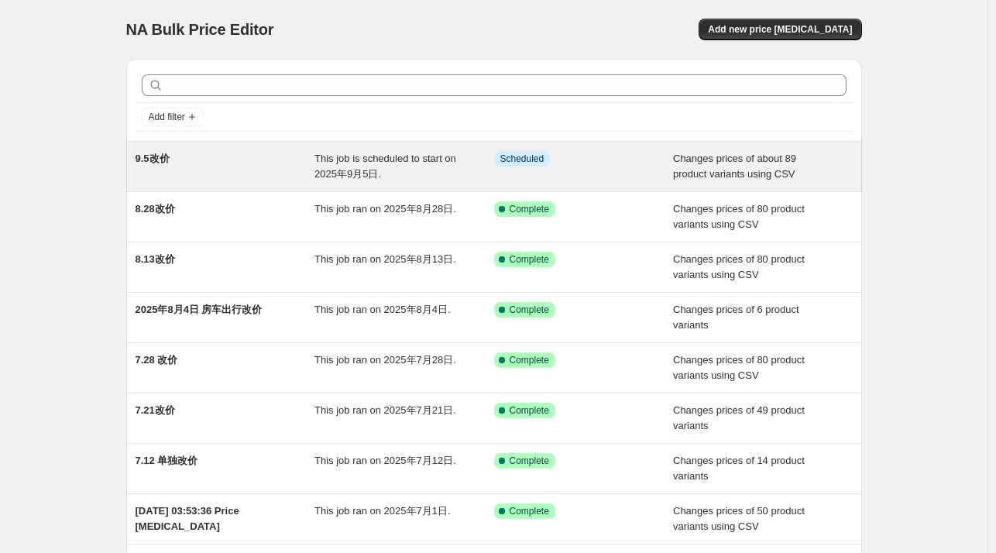
click at [226, 161] on div "9.5改价" at bounding box center [226, 166] width 180 height 31
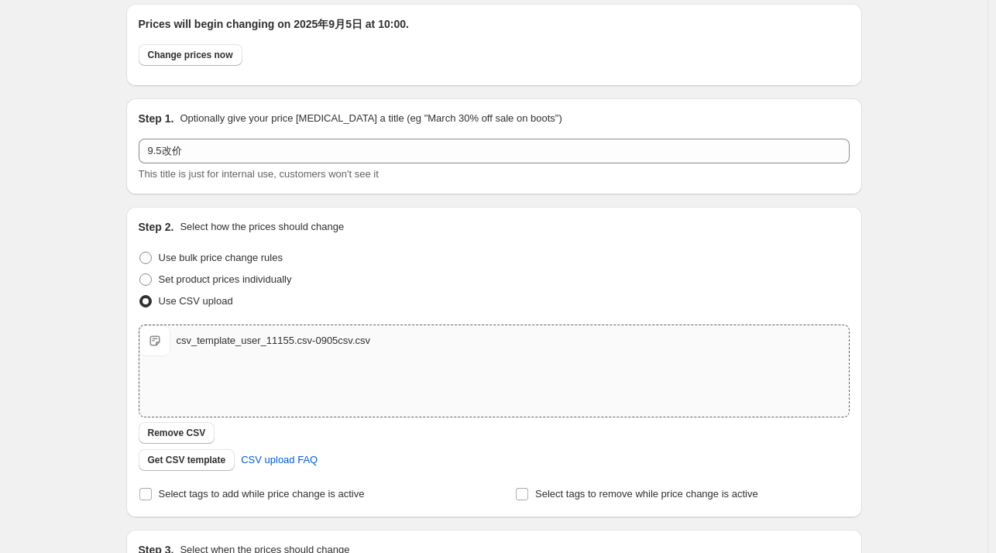
scroll to position [155, 0]
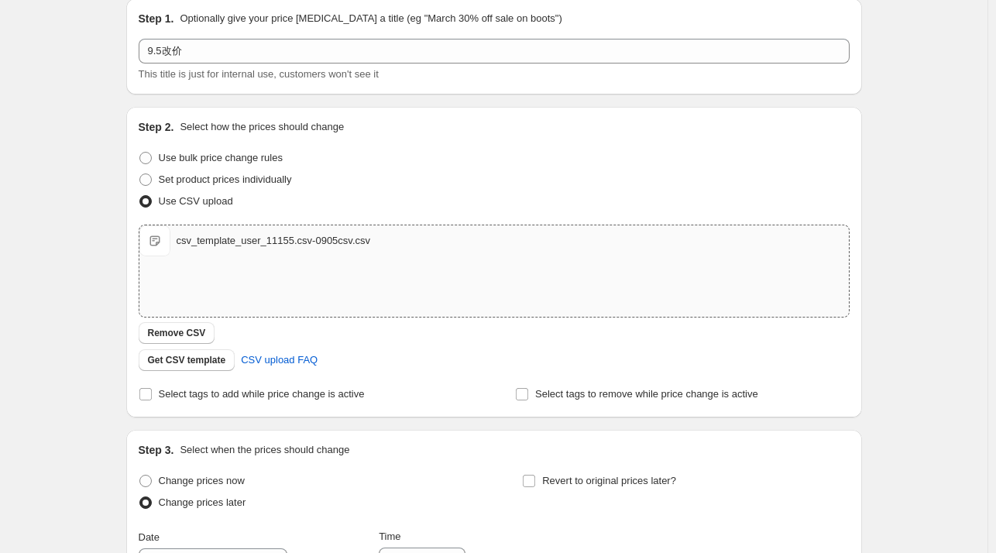
click at [285, 287] on div "csv_template_user_11155.csv-0905csv.csv csv_template_user_11155.csv-0905csv.csv" at bounding box center [493, 270] width 709 height 91
type input "C:\fakepath\csv_template_user_11155.csv-0828csv.csv"
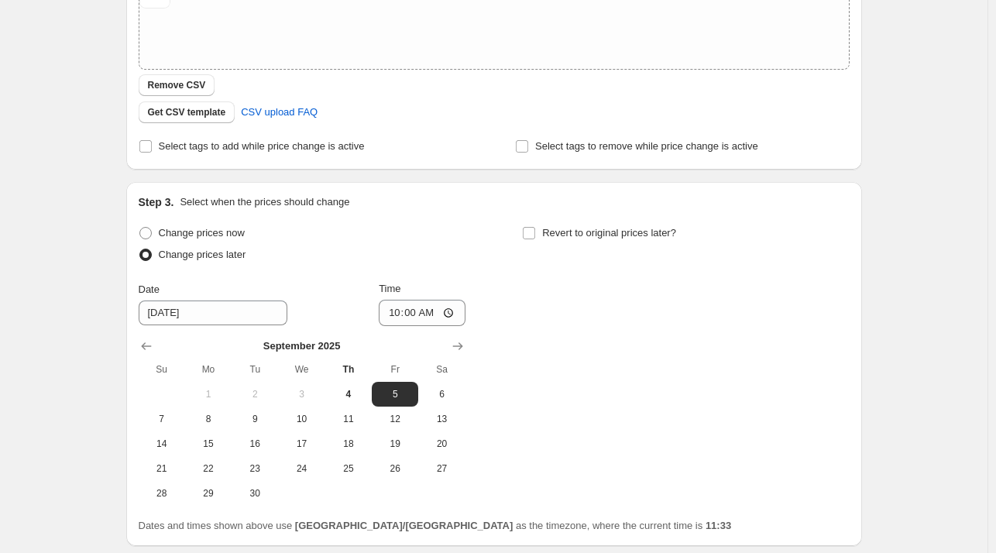
scroll to position [524, 0]
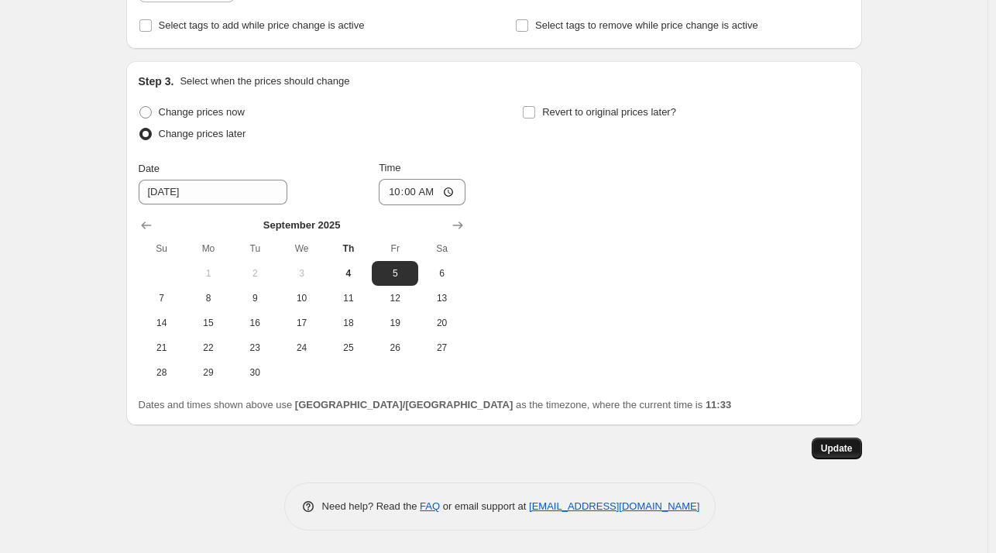
click at [828, 443] on span "Update" at bounding box center [837, 448] width 32 height 12
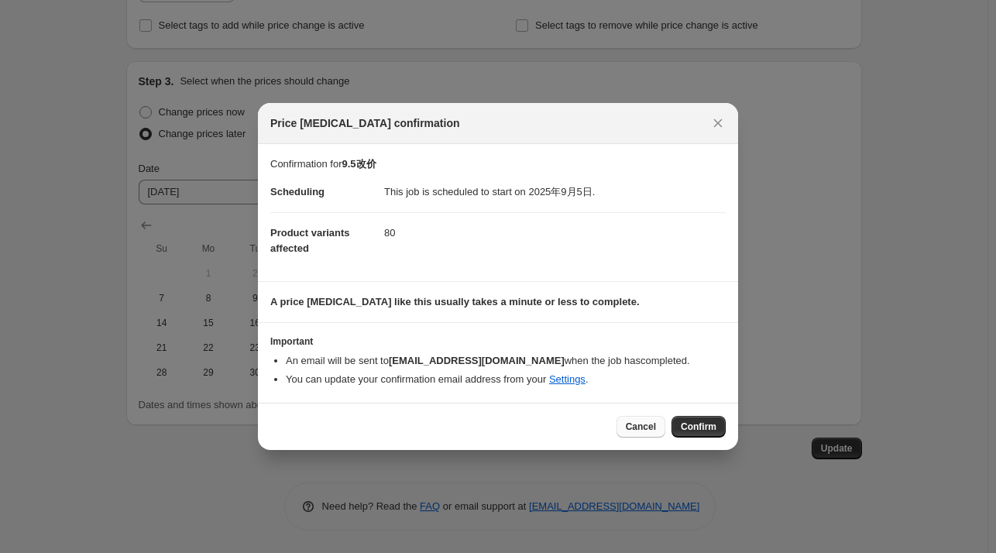
click at [644, 430] on span "Cancel" at bounding box center [641, 427] width 30 height 12
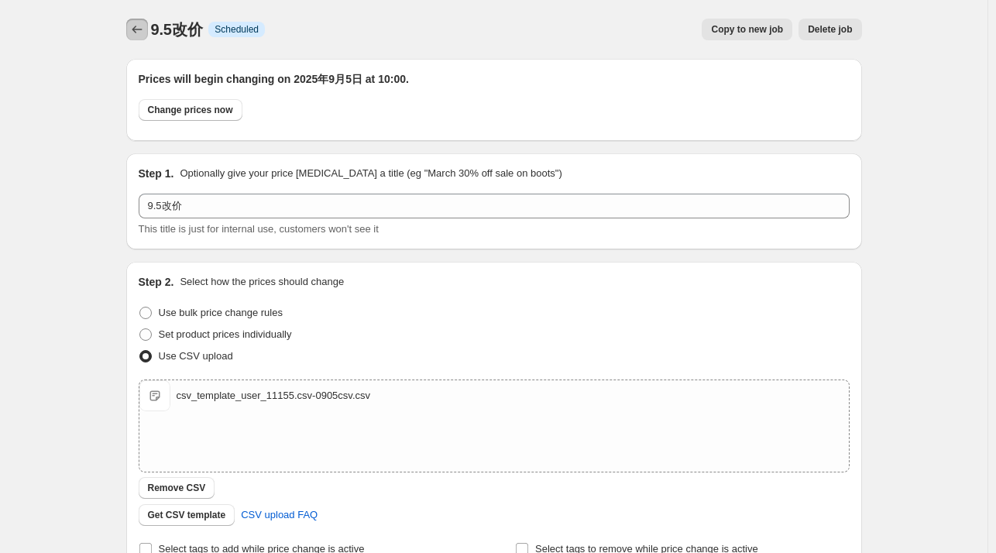
click at [139, 29] on icon "Price change jobs" at bounding box center [136, 29] width 15 height 15
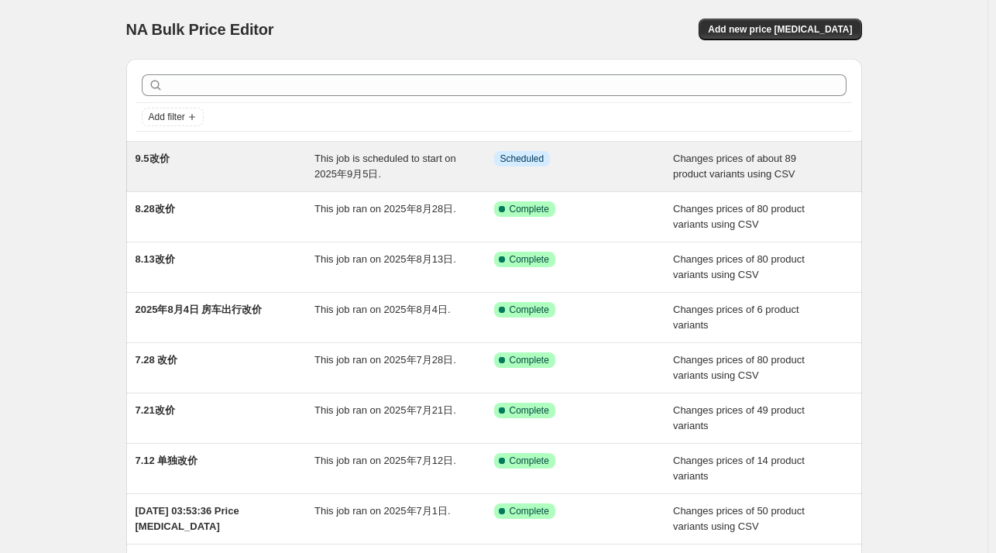
click at [178, 154] on div "9.5改价" at bounding box center [226, 166] width 180 height 31
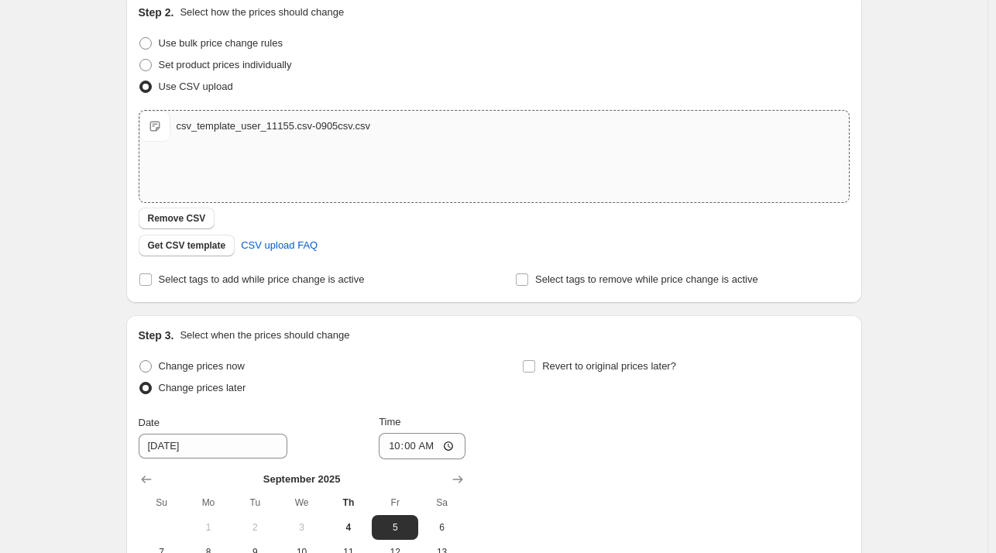
scroll to position [155, 0]
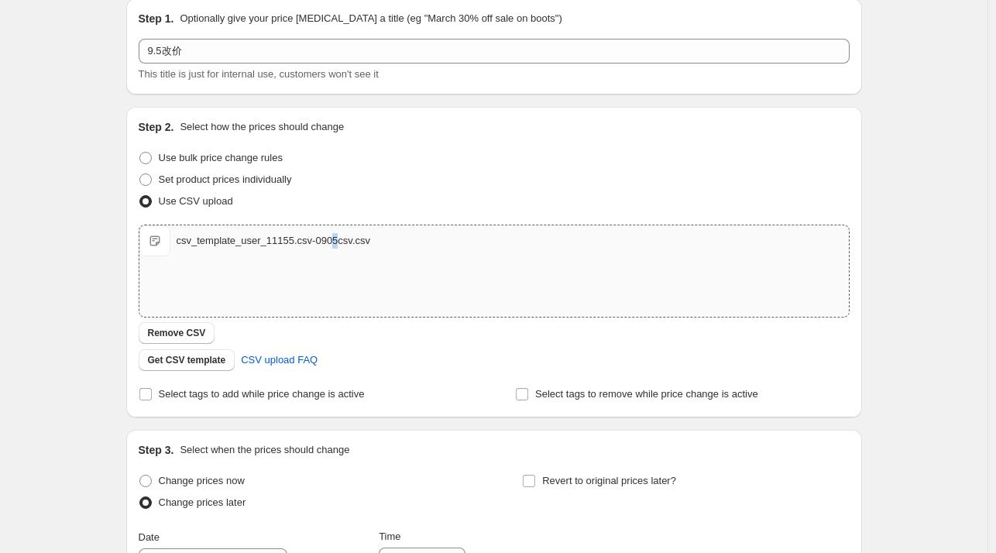
click at [347, 290] on div "csv_template_user_11155.csv-0905csv.csv csv_template_user_11155.csv-0905csv.csv" at bounding box center [493, 270] width 709 height 91
type input "C:\fakepath\test.xlsx"
click at [341, 282] on div "csv_template_user_11155.csv-0905csv.csv csv_template_user_11155.csv-0905csv.csv" at bounding box center [493, 270] width 709 height 91
type input "C:\fakepath\test.csv"
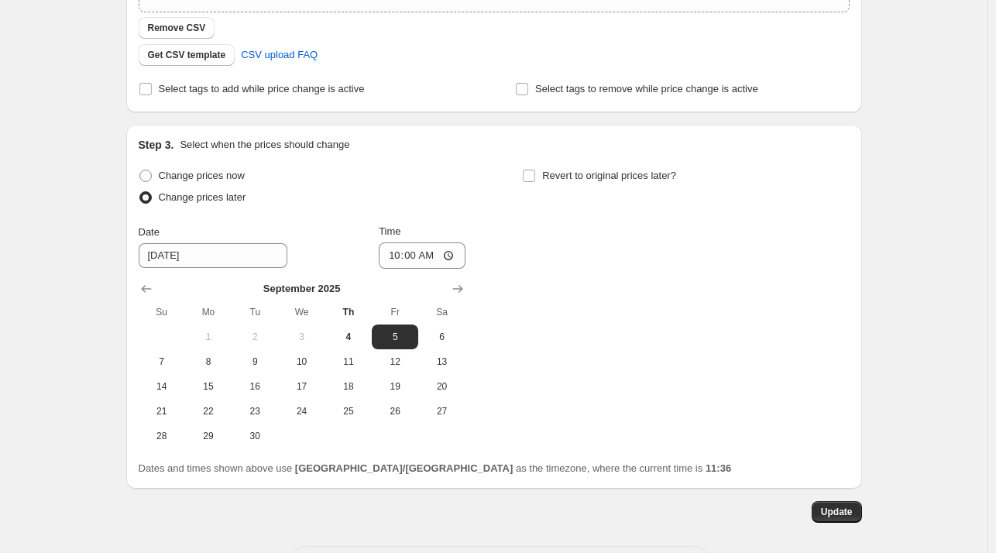
scroll to position [524, 0]
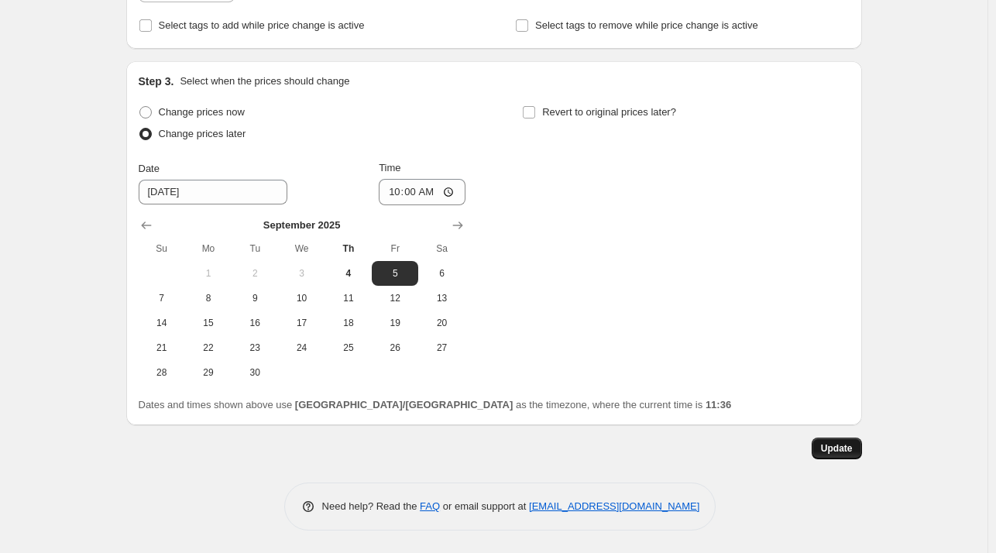
click at [825, 453] on span "Update" at bounding box center [837, 448] width 32 height 12
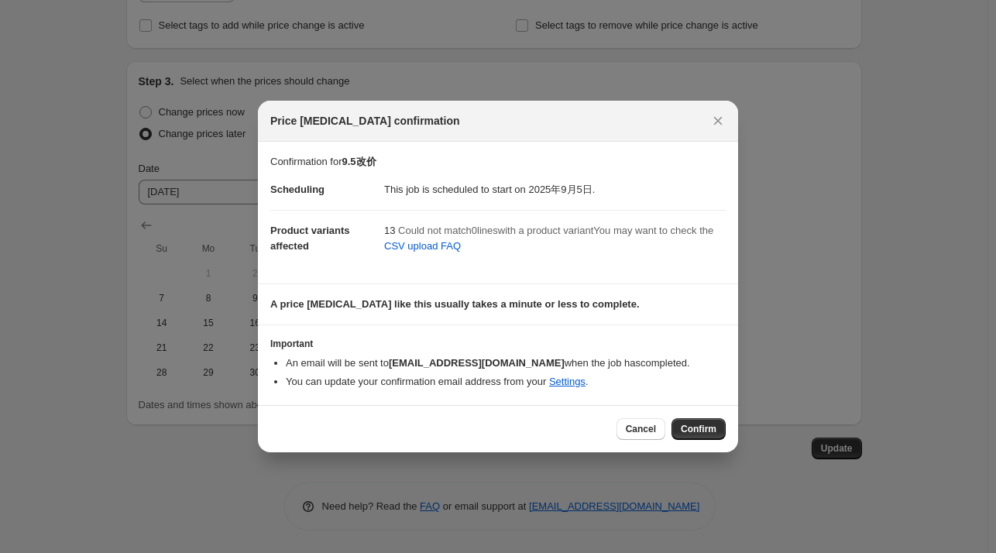
click at [717, 119] on icon "Close" at bounding box center [717, 120] width 15 height 15
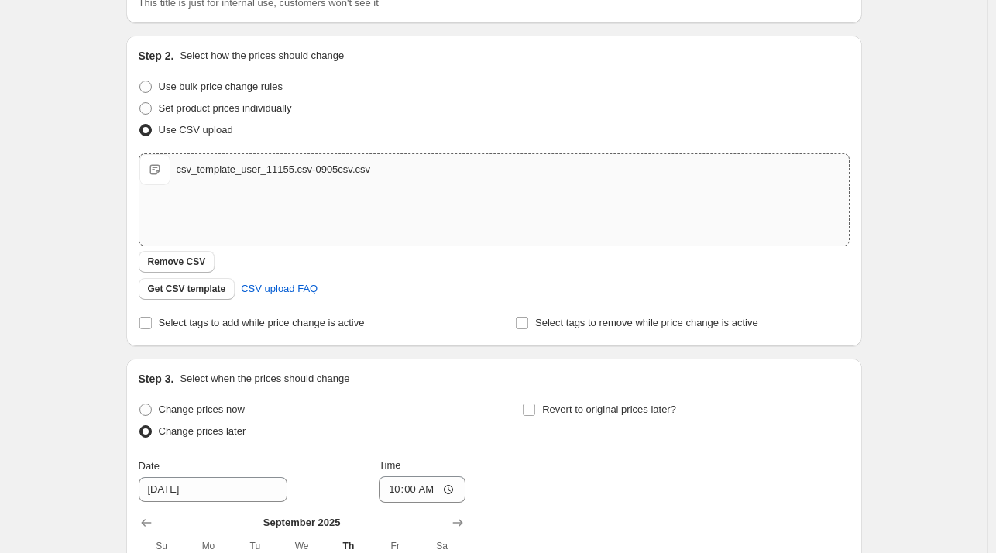
scroll to position [59, 0]
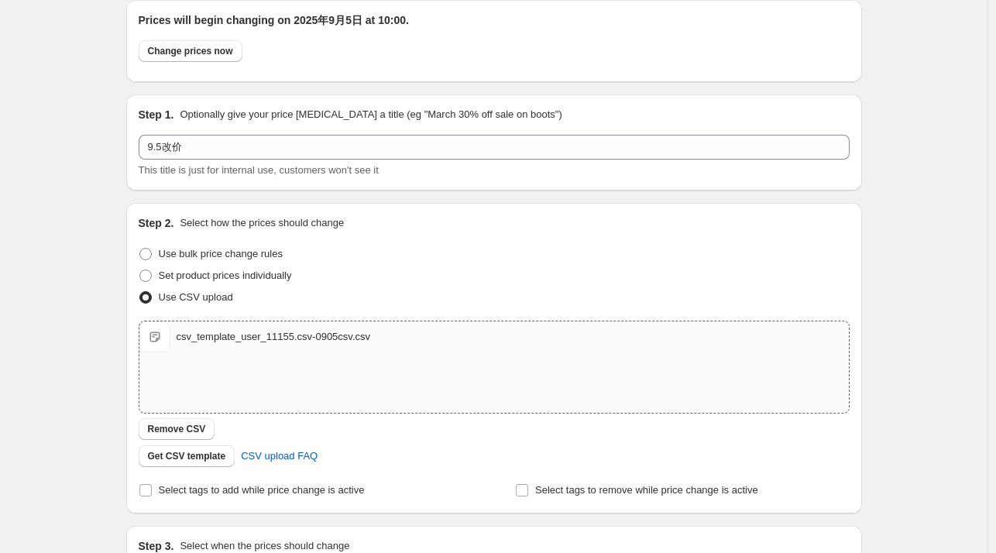
click at [288, 347] on div "csv_template_user_11155.csv-0905csv.csv csv_template_user_11155.csv-0905csv.csv" at bounding box center [493, 336] width 709 height 31
type input "C:\fakepath\csv_template_user_11155.csv-0905csv.csv"
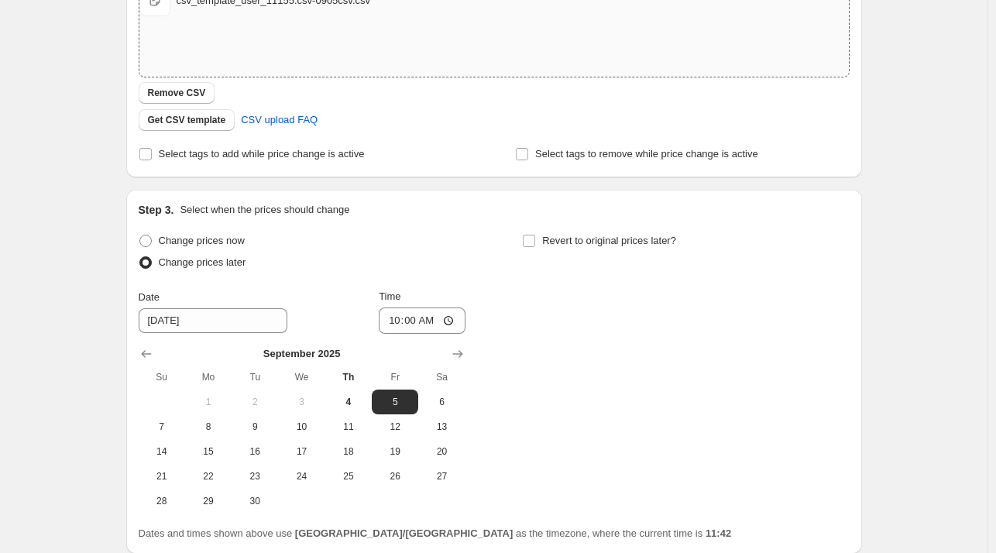
scroll to position [524, 0]
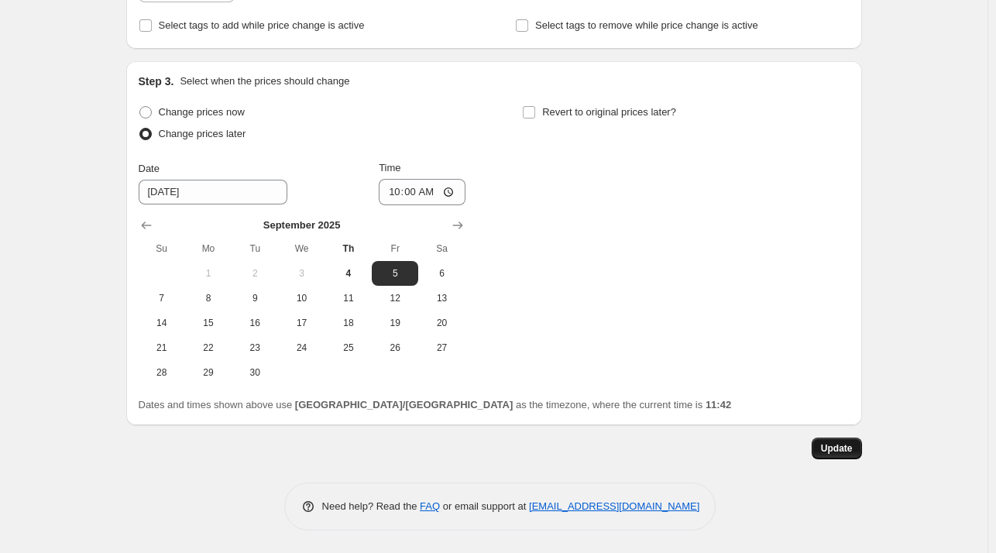
click at [852, 454] on button "Update" at bounding box center [837, 449] width 50 height 22
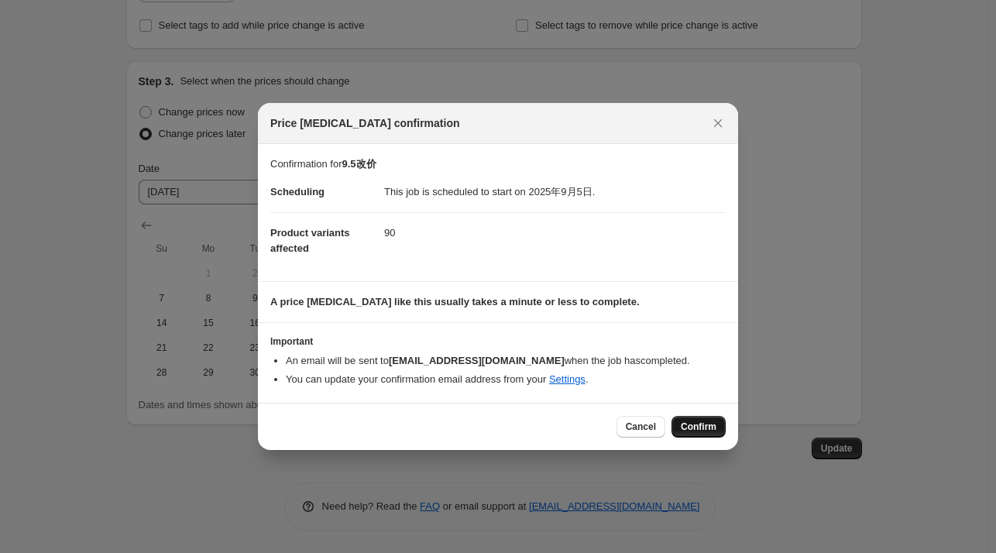
click at [702, 428] on span "Confirm" at bounding box center [699, 427] width 36 height 12
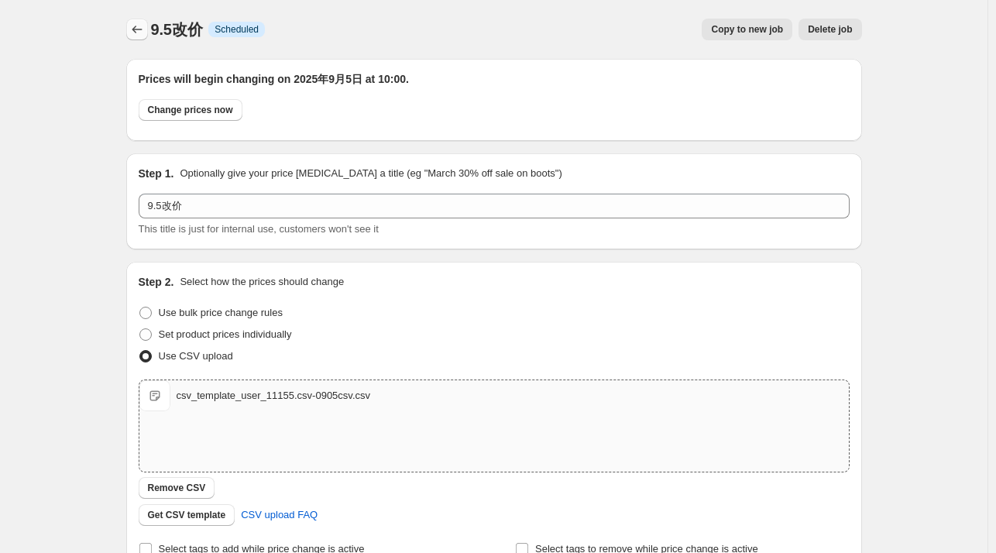
click at [136, 30] on icon "Price change jobs" at bounding box center [137, 30] width 10 height 8
